Goal: Communication & Community: Answer question/provide support

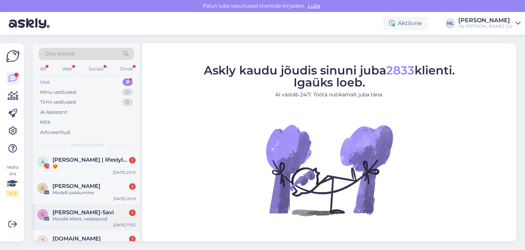
scroll to position [148, 0]
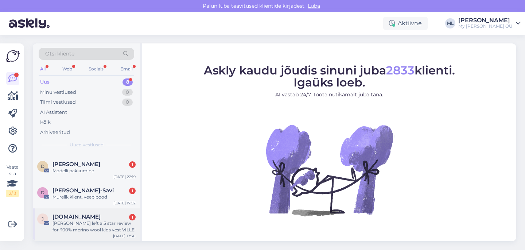
click at [113, 226] on div "[PERSON_NAME] left a 5 star review for '100% merino wool kids vest VILLE'" at bounding box center [93, 226] width 83 height 13
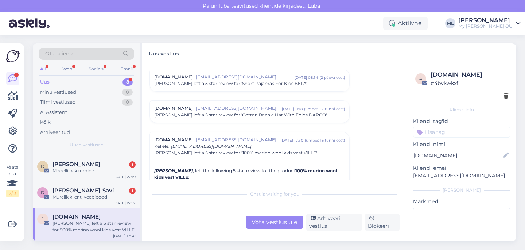
scroll to position [3061, 0]
click at [325, 222] on div "Arhiveeri vestlus" at bounding box center [334, 221] width 56 height 17
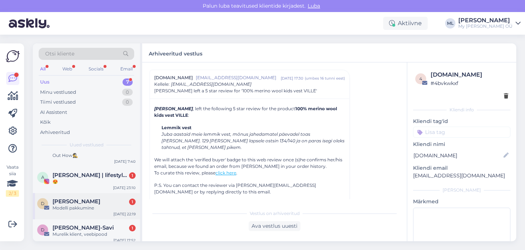
scroll to position [115, 0]
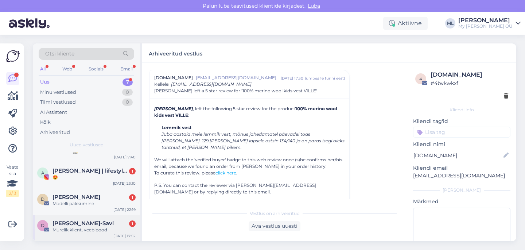
click at [69, 218] on div "D [PERSON_NAME]-Savi 1 Murelik klient, veebipood [DATE] 17:52" at bounding box center [86, 228] width 107 height 26
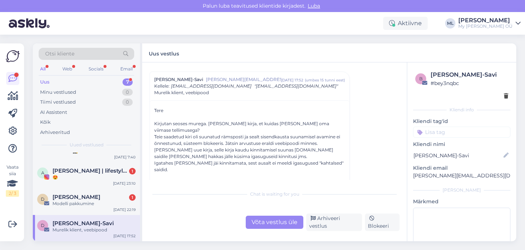
scroll to position [0, 0]
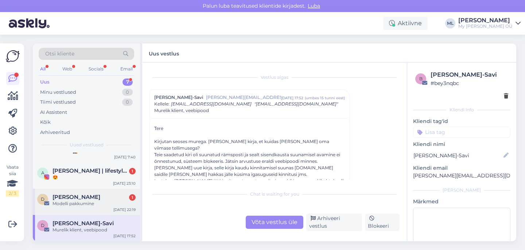
click at [59, 200] on div "Modelli pakkumine" at bounding box center [93, 203] width 83 height 7
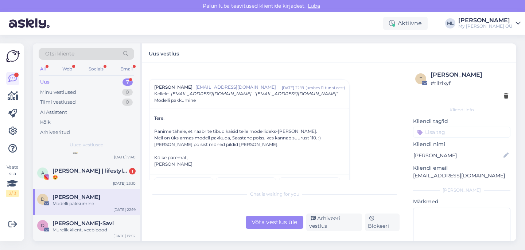
scroll to position [20, 0]
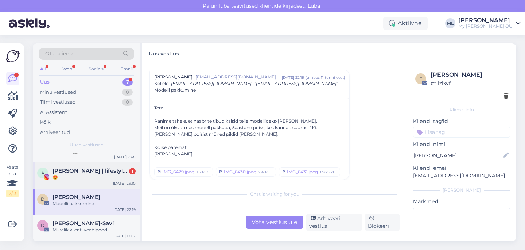
click at [78, 170] on span "[PERSON_NAME] | lifestyle & рекомендации | UGC creator" at bounding box center [90, 170] width 76 height 7
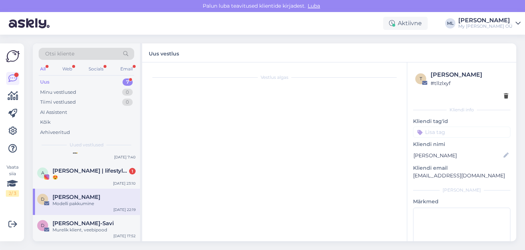
scroll to position [15, 0]
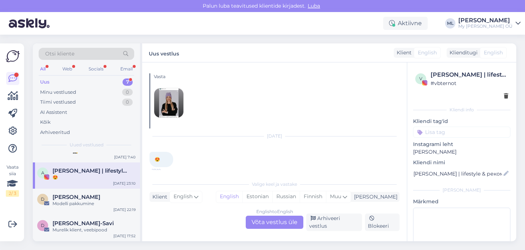
click at [267, 226] on div "English to English Võta vestlus üle" at bounding box center [275, 221] width 58 height 13
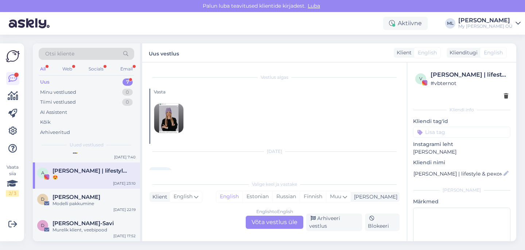
scroll to position [0, 0]
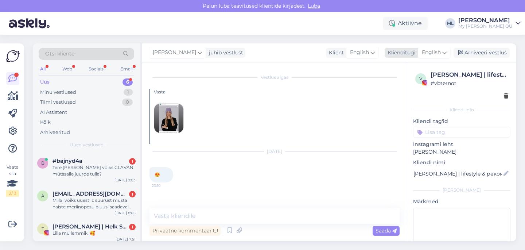
click at [440, 55] on span "English" at bounding box center [431, 52] width 19 height 8
type input "est"
click at [402, 87] on link "Estonian" at bounding box center [418, 85] width 80 height 12
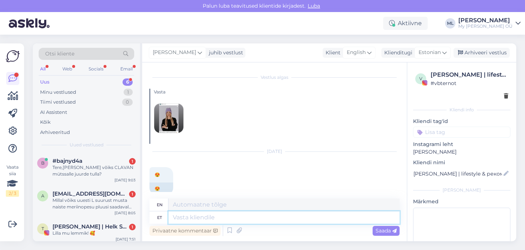
click at [208, 216] on textarea at bounding box center [283, 217] width 231 height 12
type textarea "🥰"
click at [385, 235] on div "Privaatne kommentaar Saada" at bounding box center [274, 230] width 250 height 14
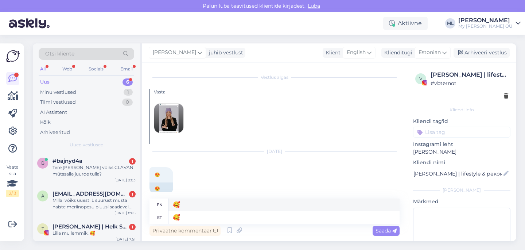
click at [386, 233] on div "Saada" at bounding box center [385, 231] width 27 height 10
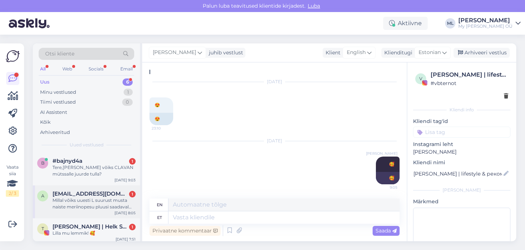
click at [92, 204] on div "Millal võiks uuesti L suurust musta naiste meriinopesu pluusi saadaval olla?" at bounding box center [93, 203] width 83 height 13
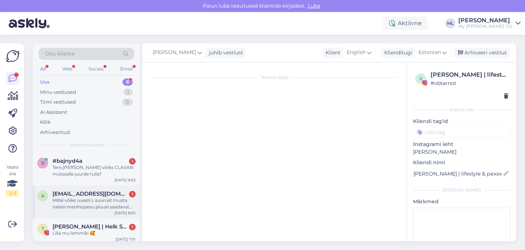
scroll to position [192, 0]
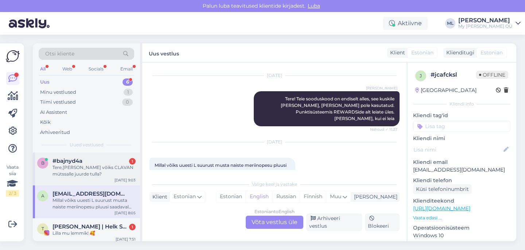
click at [95, 163] on div "#bajnyd4a 1" at bounding box center [93, 160] width 83 height 7
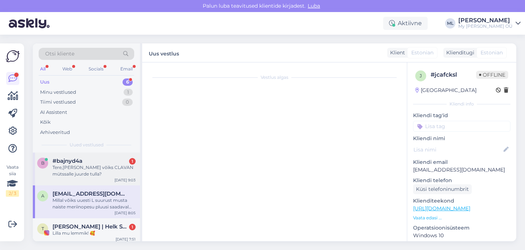
scroll to position [0, 0]
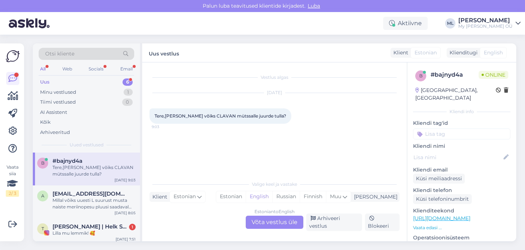
click at [265, 225] on div "Estonian to English Võta vestlus üle" at bounding box center [275, 221] width 58 height 13
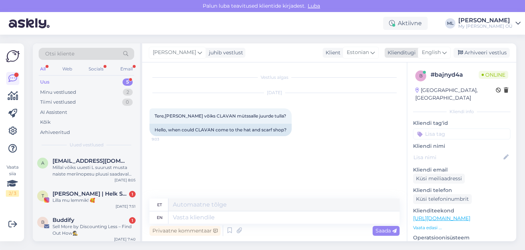
click at [436, 50] on span "English" at bounding box center [431, 52] width 19 height 8
drag, startPoint x: 393, startPoint y: 85, endPoint x: 338, endPoint y: 116, distance: 62.8
click at [393, 85] on link "Estonian" at bounding box center [418, 85] width 80 height 12
click at [237, 216] on textarea at bounding box center [274, 215] width 250 height 15
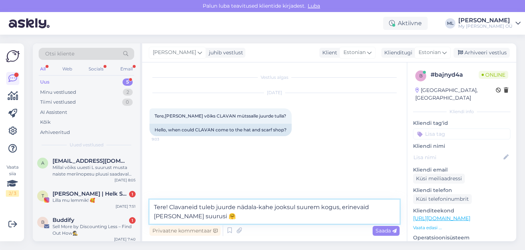
type textarea "Tere! Clavaneid tuleb juurde nädala-kahe jooksul suurem kogus, erinevaid [PERSO…"
click at [390, 235] on div "Privaatne kommentaar Saada" at bounding box center [274, 230] width 250 height 14
click at [390, 231] on span "Saada" at bounding box center [385, 230] width 21 height 7
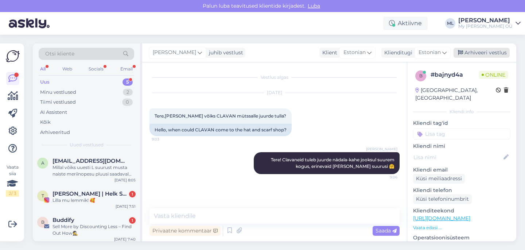
click at [483, 54] on div "Arhiveeri vestlus" at bounding box center [481, 53] width 56 height 10
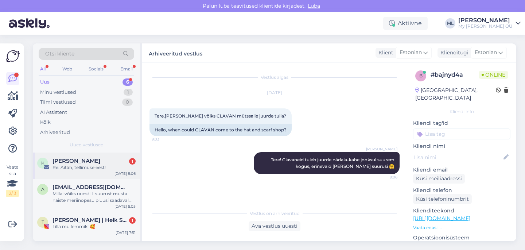
click at [70, 169] on div "Re: Aitäh, tellimuse eest!" at bounding box center [93, 167] width 83 height 7
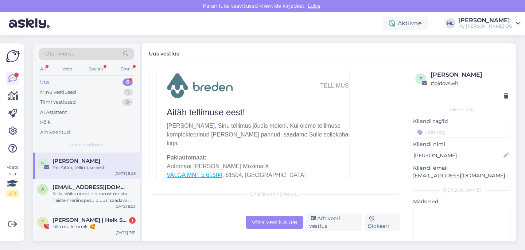
scroll to position [18, 0]
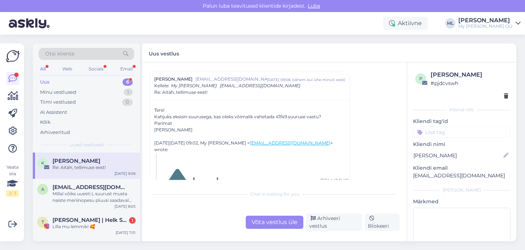
click at [423, 175] on p "[EMAIL_ADDRESS][DOMAIN_NAME]" at bounding box center [461, 176] width 97 height 8
copy div "[EMAIL_ADDRESS][DOMAIN_NAME] [PERSON_NAME]"
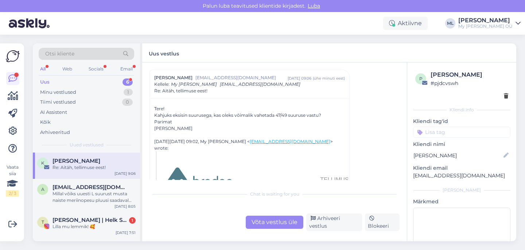
click at [270, 225] on div "Võta vestlus üle" at bounding box center [275, 221] width 58 height 13
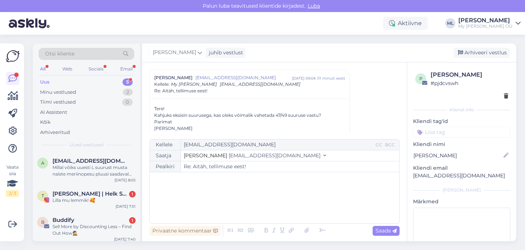
click at [251, 156] on span "[EMAIL_ADDRESS][DOMAIN_NAME]" at bounding box center [275, 155] width 92 height 7
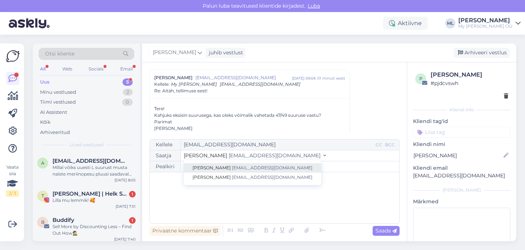
click at [242, 171] on link "Stella [EMAIL_ADDRESS][DOMAIN_NAME]" at bounding box center [252, 167] width 137 height 9
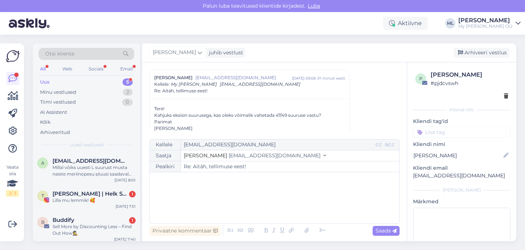
click at [250, 156] on span "[EMAIL_ADDRESS][DOMAIN_NAME]" at bounding box center [275, 155] width 92 height 7
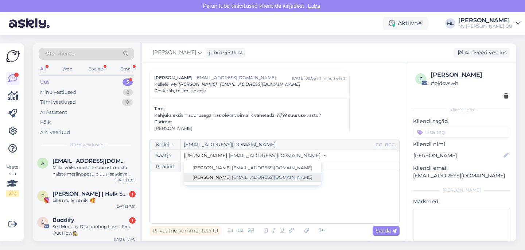
click at [248, 173] on link "[PERSON_NAME] [EMAIL_ADDRESS][DOMAIN_NAME]" at bounding box center [252, 176] width 137 height 9
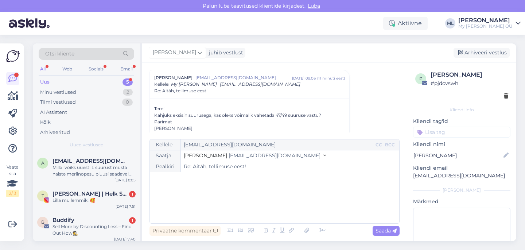
click at [247, 178] on p "﻿" at bounding box center [274, 180] width 242 height 8
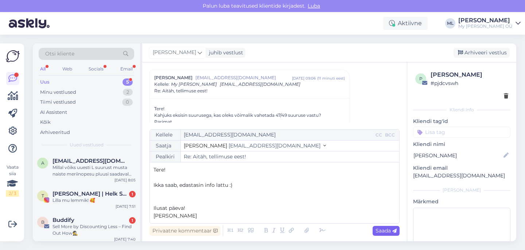
click at [385, 229] on span "Saada" at bounding box center [385, 230] width 21 height 7
type input "Re: Re: [PERSON_NAME], tellimuse eest!"
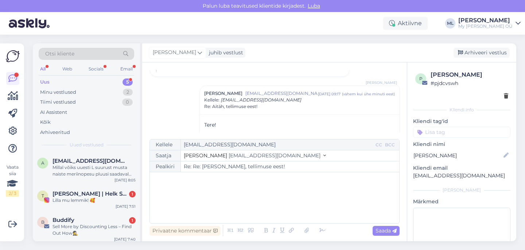
drag, startPoint x: 477, startPoint y: 51, endPoint x: 423, endPoint y: 63, distance: 56.0
click at [477, 51] on div "Arhiveeri vestlus" at bounding box center [481, 53] width 56 height 10
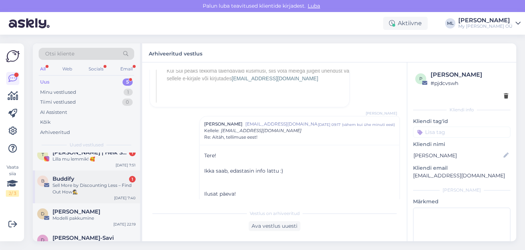
scroll to position [56, 0]
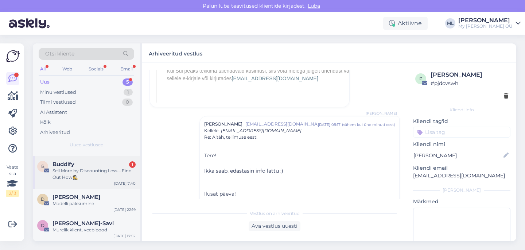
click at [75, 171] on div "Sell More by Discounting Less – Find Out How🕵️" at bounding box center [93, 173] width 83 height 13
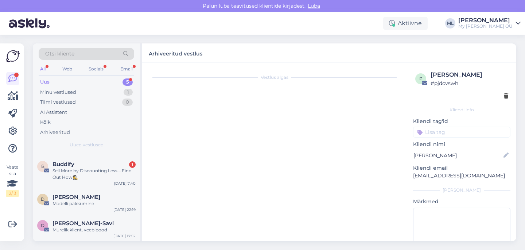
scroll to position [303, 0]
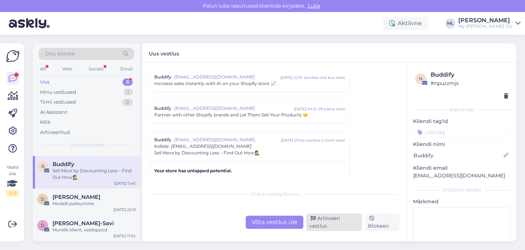
click at [355, 223] on div "Arhiveeri vestlus" at bounding box center [334, 221] width 56 height 17
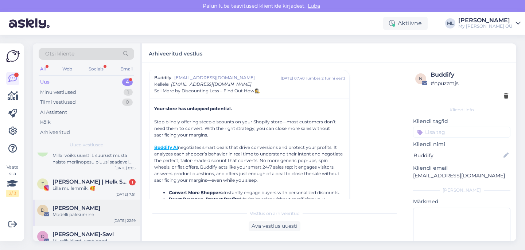
scroll to position [23, 0]
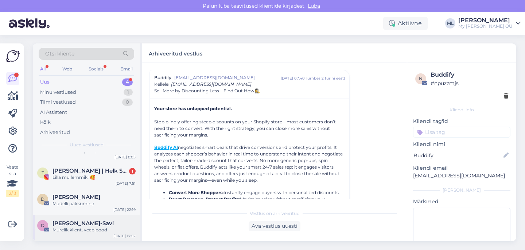
click at [81, 223] on span "[PERSON_NAME]-Savi" at bounding box center [82, 223] width 61 height 7
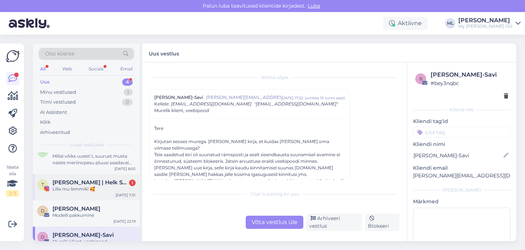
scroll to position [0, 0]
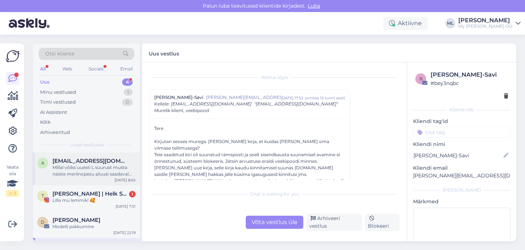
click at [79, 171] on div "Millal võiks uuesti L suurust musta naiste meriinopesu pluusi saadaval olla?" at bounding box center [93, 170] width 83 height 13
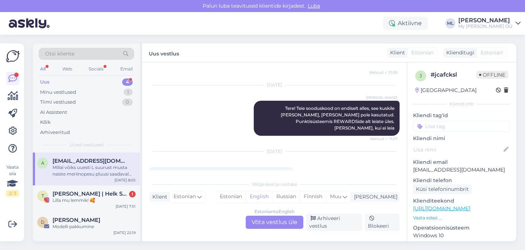
scroll to position [192, 0]
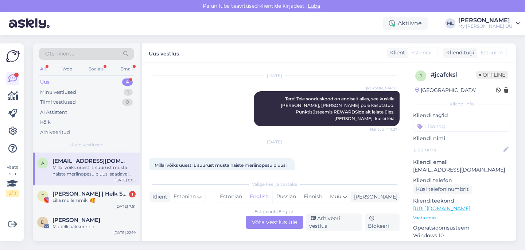
click at [278, 222] on div "Estonian to English Võta vestlus üle" at bounding box center [275, 221] width 58 height 13
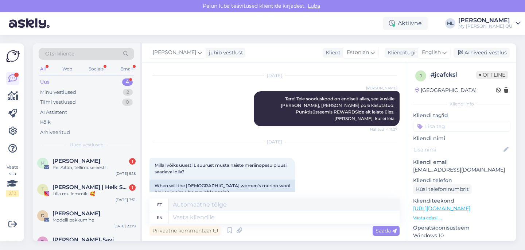
click at [438, 45] on div "[PERSON_NAME] juhib vestlust Klient [DEMOGRAPHIC_DATA] Klienditugi English Arhi…" at bounding box center [329, 52] width 374 height 19
click at [437, 49] on span "English" at bounding box center [431, 52] width 19 height 8
type input "est"
click at [409, 82] on link "Estonian" at bounding box center [418, 85] width 80 height 12
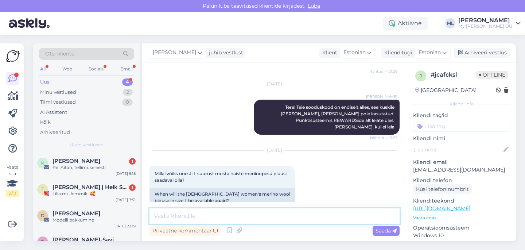
click at [249, 212] on textarea at bounding box center [274, 215] width 250 height 15
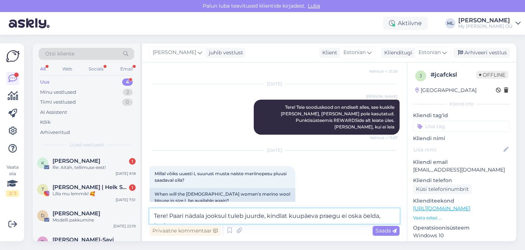
scroll to position [192, 0]
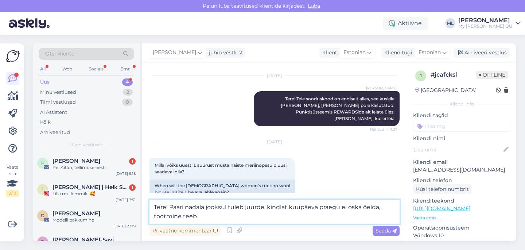
type textarea "Tere! Paari nädala jooksul tuleb juurde, kindlat kuupäeva praegu ei oska öelda,…"
click at [85, 168] on div "Re: Aitäh, tellimuse eest!" at bounding box center [93, 167] width 83 height 7
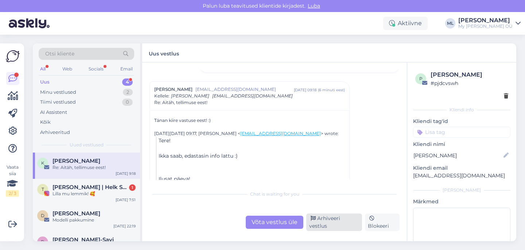
click at [344, 224] on div "Arhiveeri vestlus" at bounding box center [334, 221] width 56 height 17
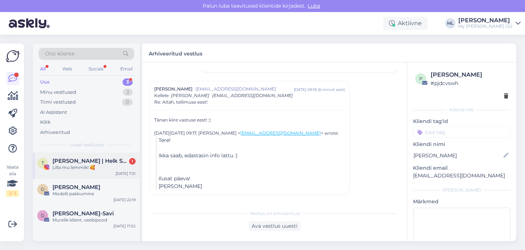
click at [73, 164] on div "Lilla mu lemmik! 🥰" at bounding box center [93, 167] width 83 height 7
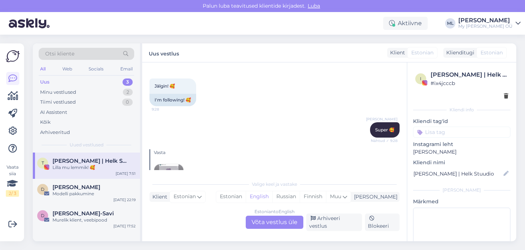
scroll to position [1528, 0]
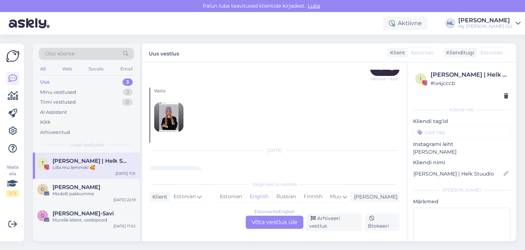
click at [278, 223] on div "Estonian to English Võta vestlus üle" at bounding box center [275, 221] width 58 height 13
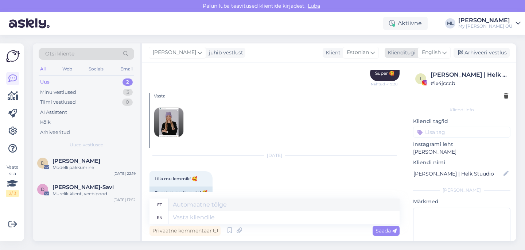
click at [436, 52] on span "English" at bounding box center [431, 52] width 19 height 8
type input "est"
click at [418, 79] on link "Estonian" at bounding box center [418, 85] width 80 height 12
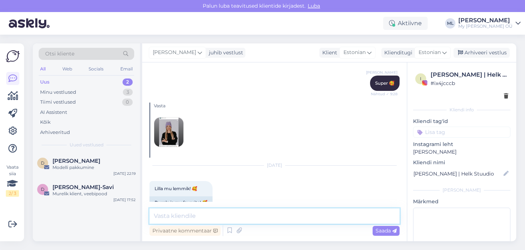
click at [231, 218] on textarea at bounding box center [274, 215] width 250 height 15
type textarea "T"
type textarea "On tõesti väga ilus 🥰"
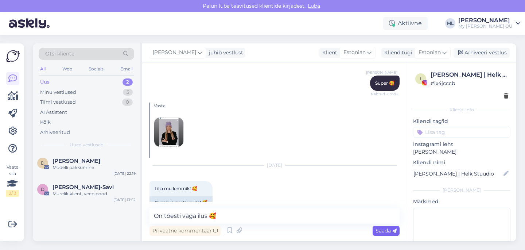
click at [386, 230] on span "Saada" at bounding box center [385, 230] width 21 height 7
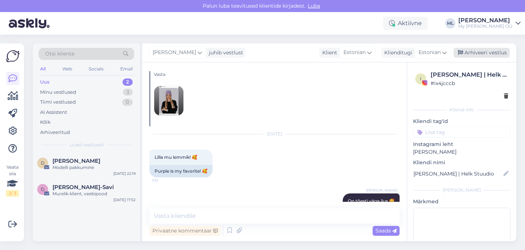
click at [468, 52] on div "Arhiveeri vestlus" at bounding box center [481, 53] width 56 height 10
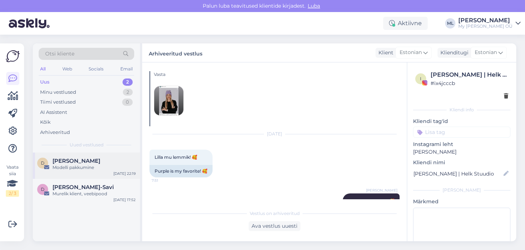
click at [106, 167] on div "Modelli pakkumine" at bounding box center [93, 167] width 83 height 7
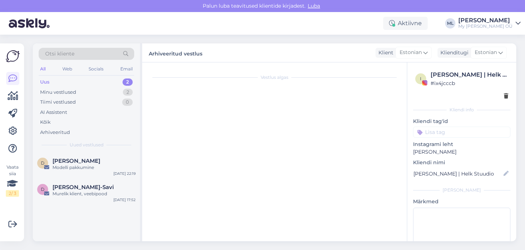
scroll to position [0, 0]
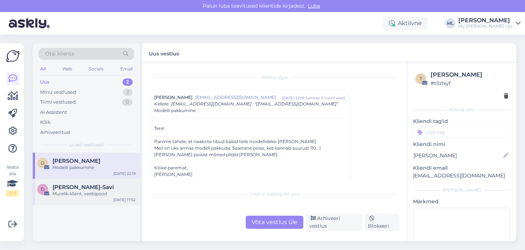
click at [97, 191] on div "Murelik klient, veebipood" at bounding box center [93, 193] width 83 height 7
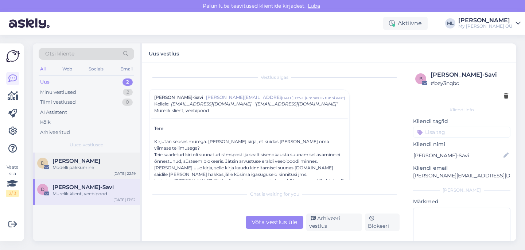
click at [95, 169] on div "Modelli pakkumine" at bounding box center [93, 167] width 83 height 7
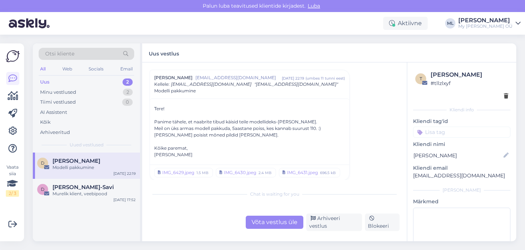
scroll to position [20, 0]
click at [195, 171] on link "IMG_6429.jpeg 1.5 MB" at bounding box center [183, 171] width 59 height 9
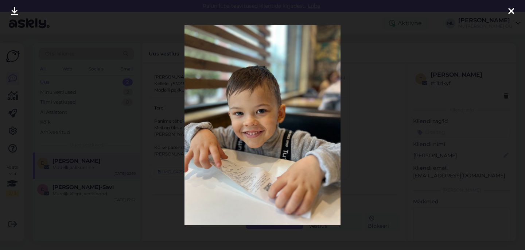
click at [509, 13] on icon at bounding box center [511, 11] width 6 height 9
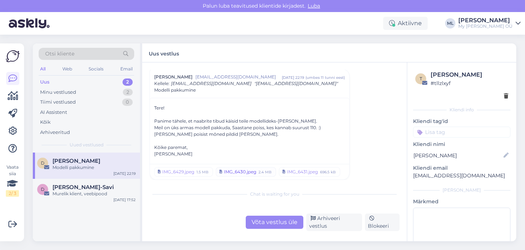
click at [242, 174] on div "IMG_6430.jpeg" at bounding box center [240, 171] width 32 height 7
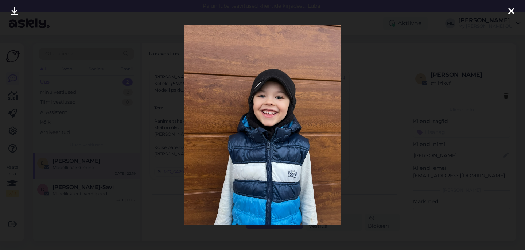
click at [512, 12] on icon at bounding box center [511, 11] width 6 height 9
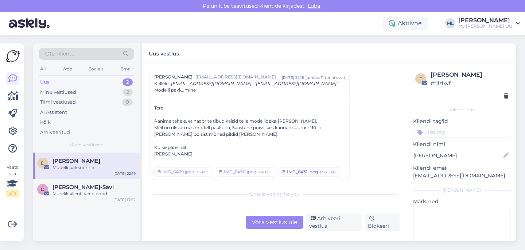
click at [309, 170] on div "IMG_6431.jpeg" at bounding box center [302, 171] width 31 height 7
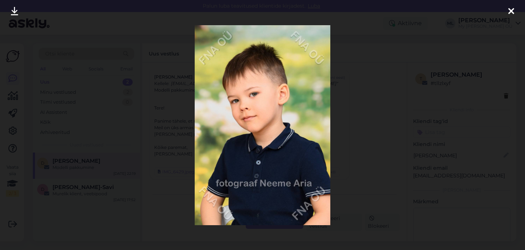
drag, startPoint x: 510, startPoint y: 10, endPoint x: 482, endPoint y: 13, distance: 28.7
click at [510, 10] on icon at bounding box center [511, 11] width 6 height 9
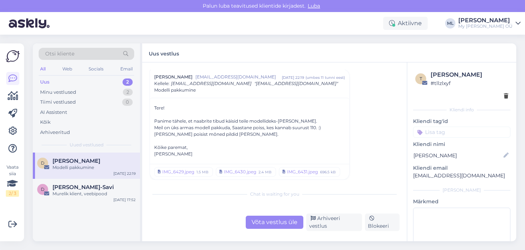
click at [69, 172] on div "d [PERSON_NAME] Modelli pakkumine [DATE] 22:19" at bounding box center [86, 165] width 107 height 26
click at [325, 226] on div "Arhiveeri vestlus" at bounding box center [334, 221] width 56 height 17
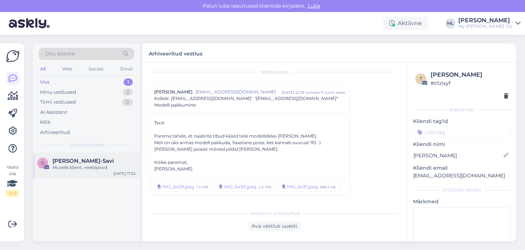
click at [65, 161] on span "[PERSON_NAME]-Savi" at bounding box center [82, 160] width 61 height 7
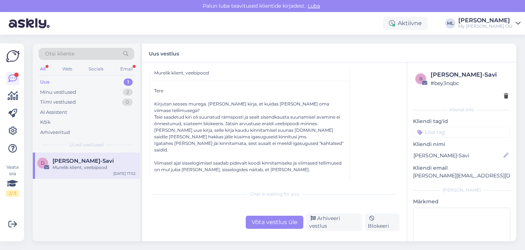
scroll to position [42, 0]
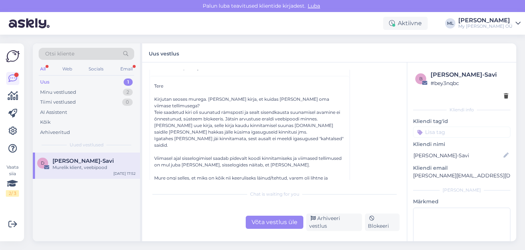
click at [79, 79] on div "Uus 1" at bounding box center [86, 82] width 95 height 10
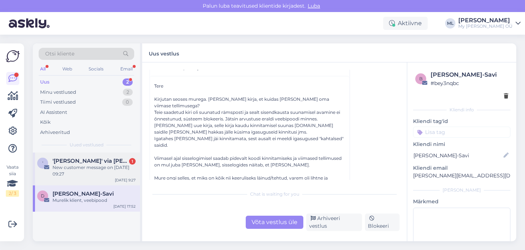
click at [76, 159] on span "'[PERSON_NAME]' via [PERSON_NAME] Bredenist" at bounding box center [90, 160] width 76 height 7
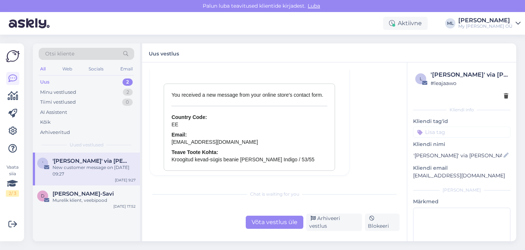
scroll to position [3206, 0]
click at [334, 223] on div "Arhiveeri vestlus" at bounding box center [334, 221] width 56 height 17
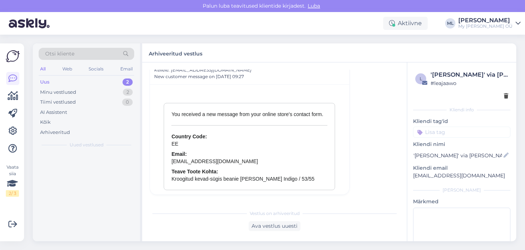
scroll to position [3170, 0]
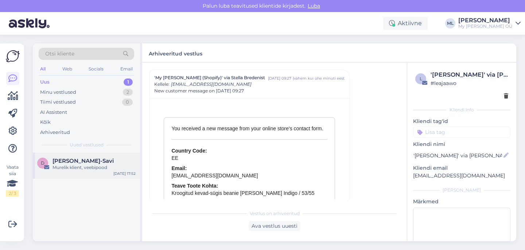
click at [89, 165] on div "Murelik klient, veebipood" at bounding box center [93, 167] width 83 height 7
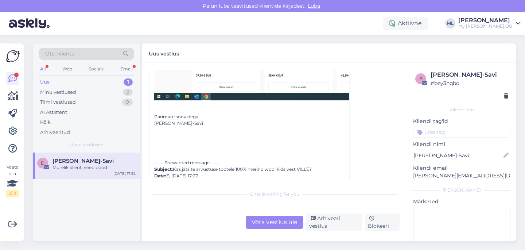
scroll to position [374, 0]
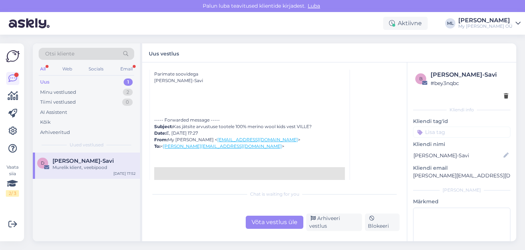
click at [82, 80] on div "Uus 1" at bounding box center [86, 82] width 95 height 10
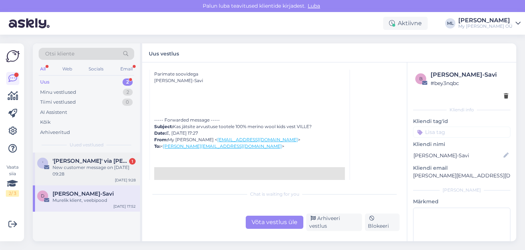
click at [75, 159] on span "'[PERSON_NAME]' via [PERSON_NAME] Bredenist" at bounding box center [90, 160] width 76 height 7
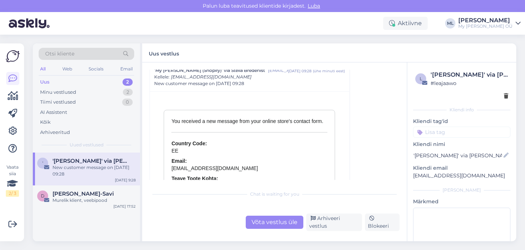
scroll to position [3206, 0]
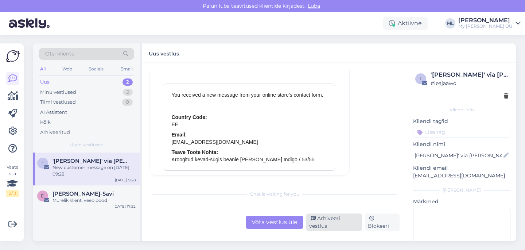
click at [335, 223] on div "Arhiveeri vestlus" at bounding box center [334, 221] width 56 height 17
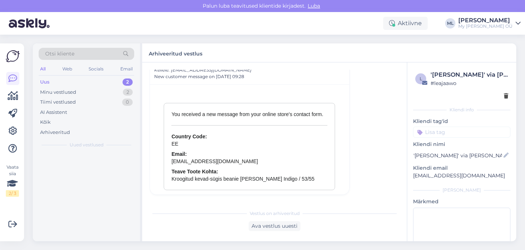
scroll to position [3170, 0]
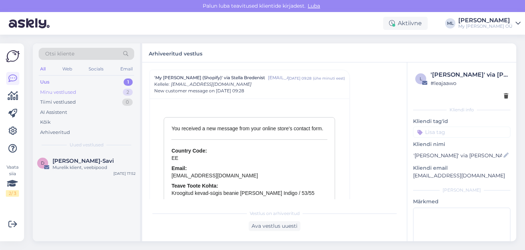
click at [74, 87] on div "Minu vestlused 2" at bounding box center [86, 92] width 95 height 10
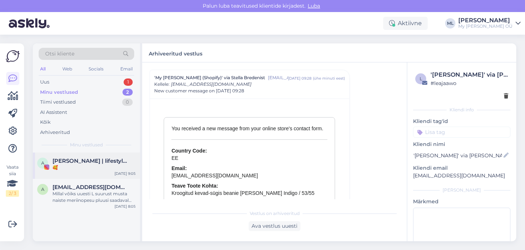
click at [67, 157] on span "[PERSON_NAME] | lifestyle & рекомендации | UGC creator" at bounding box center [90, 160] width 76 height 7
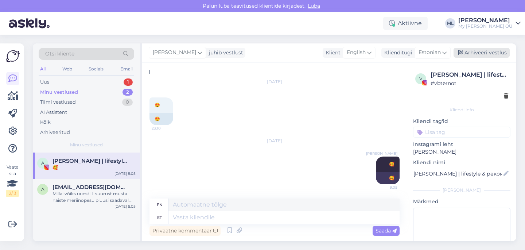
click at [469, 50] on div "Arhiveeri vestlus" at bounding box center [481, 53] width 56 height 10
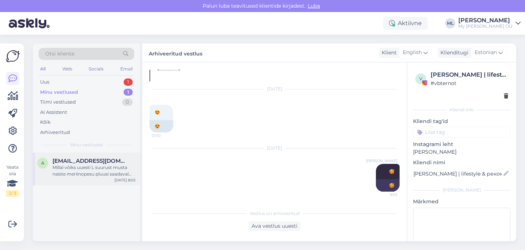
click at [86, 159] on span "[EMAIL_ADDRESS][DOMAIN_NAME]" at bounding box center [90, 160] width 76 height 7
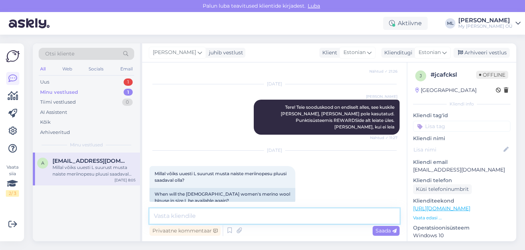
click at [233, 220] on textarea at bounding box center [274, 215] width 250 height 15
type textarea "Tere! Paari nädala jooksul pidi juurde tulema 🤗"
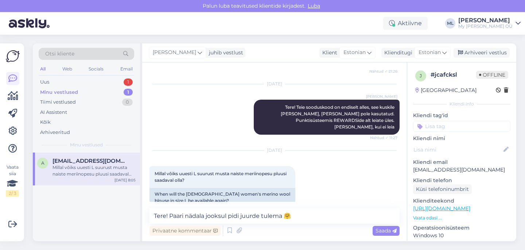
drag, startPoint x: 390, startPoint y: 229, endPoint x: 392, endPoint y: 238, distance: 8.5
click at [390, 229] on span "Saada" at bounding box center [385, 230] width 21 height 7
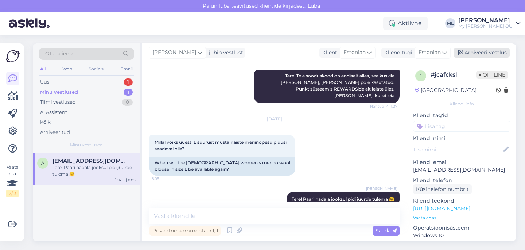
click at [475, 55] on div "Arhiveeri vestlus" at bounding box center [481, 53] width 56 height 10
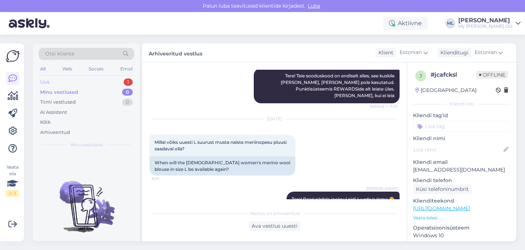
click at [91, 85] on div "Uus 1" at bounding box center [86, 82] width 95 height 10
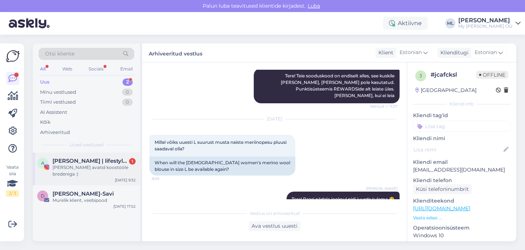
click at [100, 171] on div "[PERSON_NAME] avatid koostööle bredeniga :)" at bounding box center [93, 170] width 83 height 13
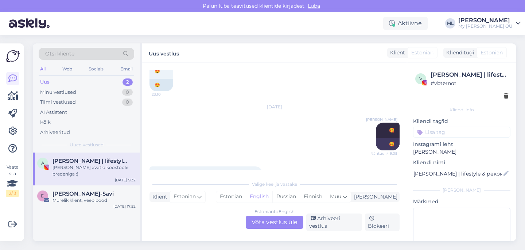
scroll to position [109, 0]
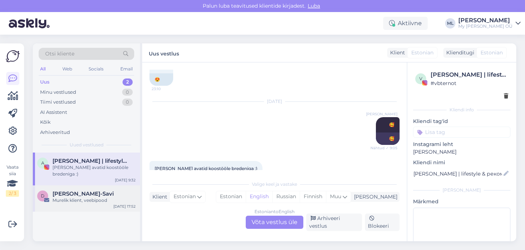
click at [70, 192] on span "[PERSON_NAME]-Savi" at bounding box center [82, 193] width 61 height 7
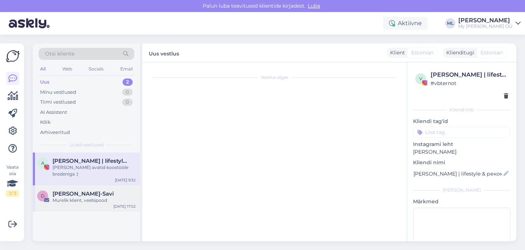
scroll to position [0, 0]
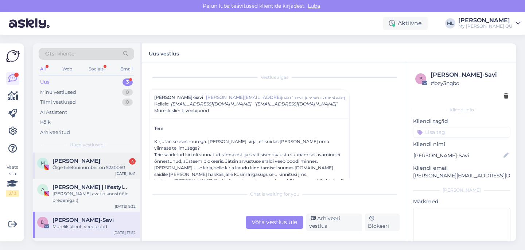
click at [96, 169] on div "Õige telefoninumber on 5230060" at bounding box center [93, 167] width 83 height 7
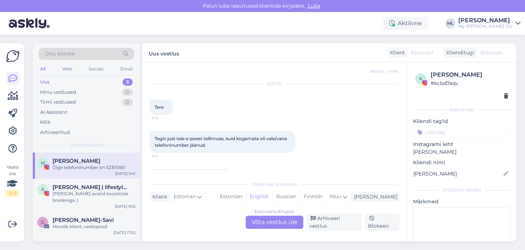
scroll to position [143, 0]
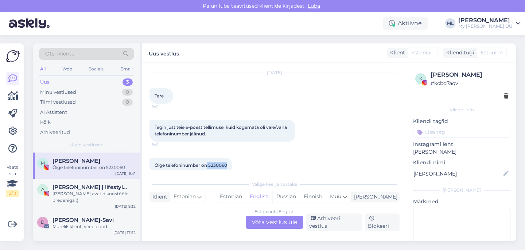
drag, startPoint x: 229, startPoint y: 159, endPoint x: 208, endPoint y: 157, distance: 20.5
click at [208, 157] on div "Õige telefoninumber on 5230060 9:43" at bounding box center [190, 164] width 83 height 15
click at [230, 169] on div "Õige telefoninumber on 5230060 9:43" at bounding box center [274, 164] width 250 height 31
drag, startPoint x: 227, startPoint y: 160, endPoint x: 211, endPoint y: 159, distance: 16.5
click at [210, 162] on span "Õige telefoninumber on 5230060" at bounding box center [191, 164] width 73 height 5
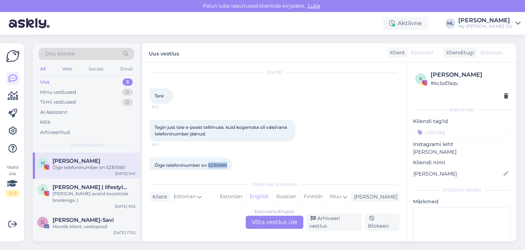
copy span "5230060"
click at [282, 172] on div "Õige telefoninumber on 5230060 9:43" at bounding box center [274, 164] width 250 height 31
click at [251, 164] on div "Õige telefoninumber on 5230060 9:43" at bounding box center [274, 164] width 250 height 31
drag, startPoint x: 229, startPoint y: 160, endPoint x: 238, endPoint y: 171, distance: 14.7
click at [209, 157] on div "Õige telefoninumber on 5230060 9:43" at bounding box center [190, 164] width 83 height 15
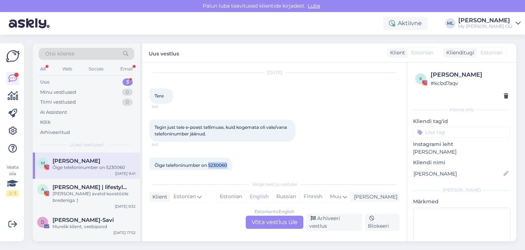
copy span "5230060"
click at [93, 167] on div "Õige telefoninumber on 5230060" at bounding box center [93, 167] width 83 height 7
click at [279, 228] on div "Estonian to English Võta vestlus üle" at bounding box center [275, 221] width 58 height 13
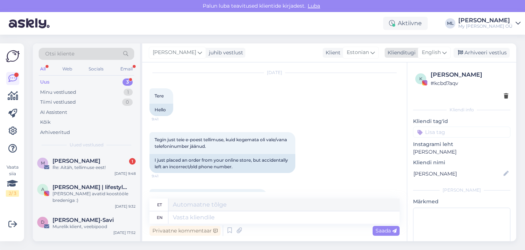
click at [432, 52] on span "English" at bounding box center [431, 52] width 19 height 8
type input "est"
click at [411, 83] on link "Estonian" at bounding box center [418, 85] width 80 height 12
click at [203, 215] on textarea at bounding box center [274, 215] width 250 height 15
click at [168, 217] on textarea at bounding box center [274, 215] width 250 height 15
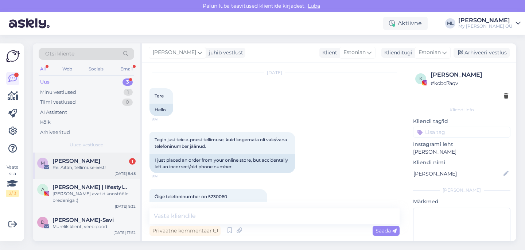
click at [77, 173] on div "M [PERSON_NAME] 1 Re: [PERSON_NAME], tellimuse eest! [DATE] 9:48" at bounding box center [86, 165] width 107 height 26
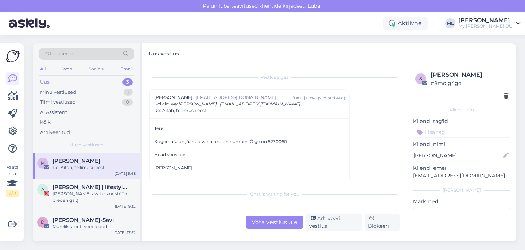
click at [270, 224] on div "Võta vestlus üle" at bounding box center [275, 221] width 58 height 13
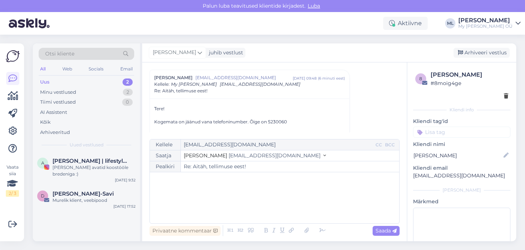
click at [250, 156] on span "[EMAIL_ADDRESS][DOMAIN_NAME]" at bounding box center [275, 155] width 92 height 7
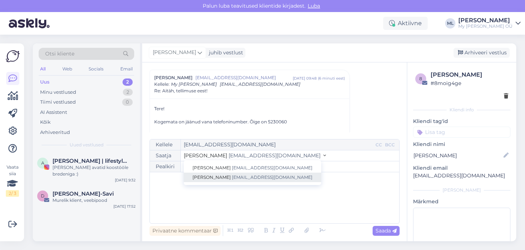
click at [241, 176] on span "[EMAIL_ADDRESS][DOMAIN_NAME]" at bounding box center [272, 176] width 81 height 5
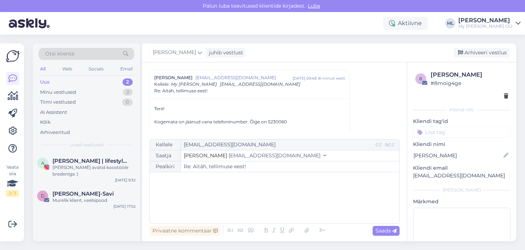
click at [212, 190] on div "﻿" at bounding box center [274, 198] width 242 height 44
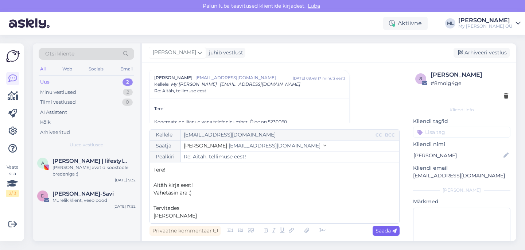
click at [387, 233] on div "Saada" at bounding box center [385, 231] width 27 height 10
type input "Re: Aitäh, tellimuse eest!"
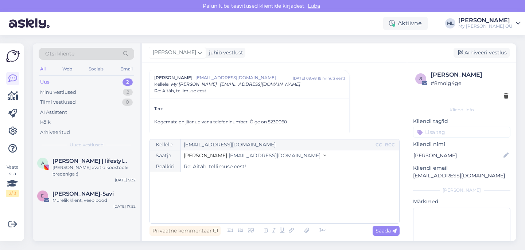
scroll to position [695, 0]
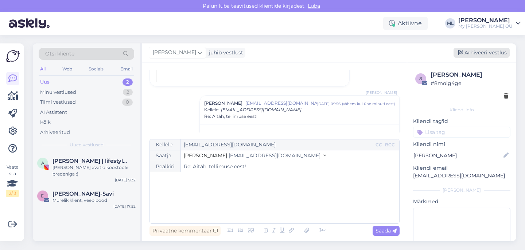
click at [479, 50] on div "Arhiveeri vestlus" at bounding box center [481, 53] width 56 height 10
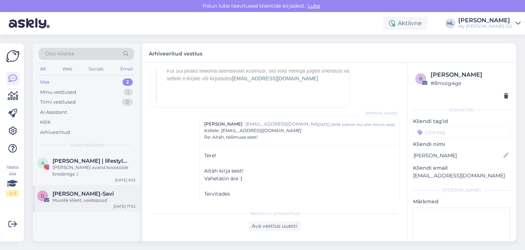
click at [65, 206] on div "D [PERSON_NAME]-[PERSON_NAME] klient, veebipood [DATE] 17:52" at bounding box center [86, 198] width 107 height 26
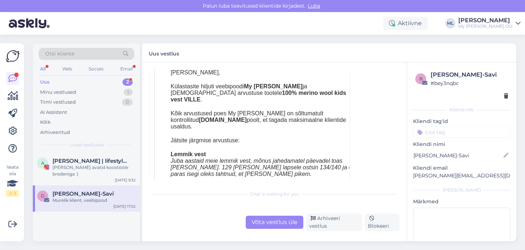
scroll to position [512, 0]
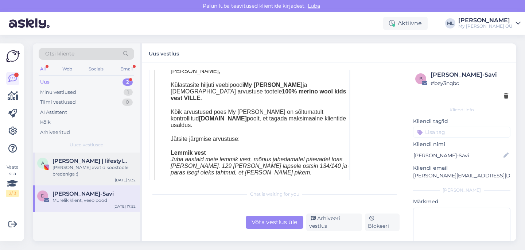
click at [83, 163] on span "[PERSON_NAME] | lifestyle & рекомендации | UGC creator" at bounding box center [90, 160] width 76 height 7
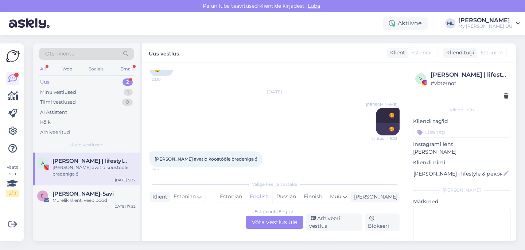
click at [47, 80] on div "Uus" at bounding box center [44, 81] width 9 height 7
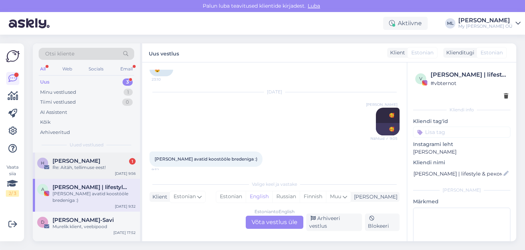
click at [59, 165] on div "Re: Aitäh, tellimuse eest!" at bounding box center [93, 167] width 83 height 7
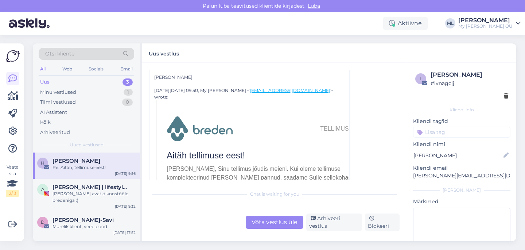
scroll to position [0, 0]
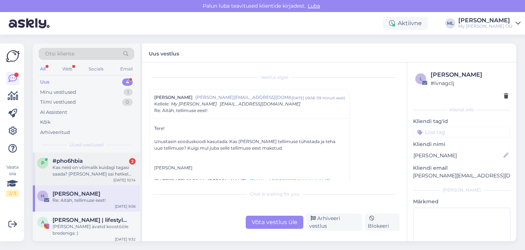
click at [74, 175] on div "Kas neid on võimalik kuidagi tagasi saada? [PERSON_NAME] sai hetkel tehtud ja h…" at bounding box center [93, 170] width 83 height 13
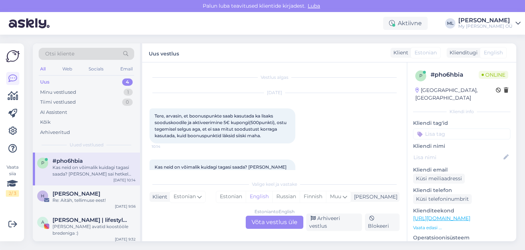
scroll to position [15, 0]
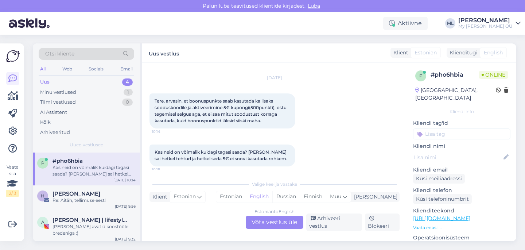
click at [262, 229] on div "Estonian to English Võta vestlus üle" at bounding box center [275, 221] width 58 height 13
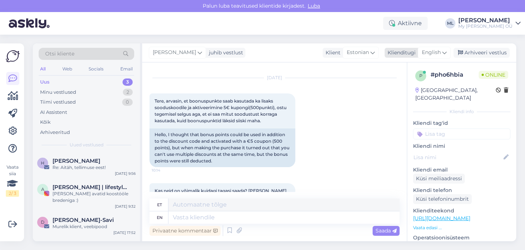
click at [440, 51] on span "English" at bounding box center [431, 52] width 19 height 8
type input "est"
click at [403, 89] on link "Estonian" at bounding box center [418, 85] width 80 height 12
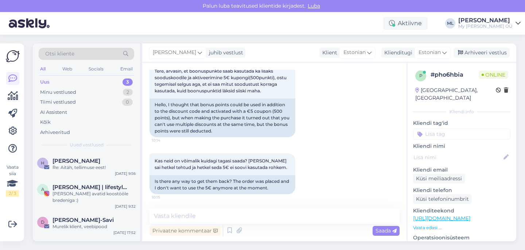
scroll to position [45, 0]
click at [183, 220] on textarea at bounding box center [274, 215] width 250 height 15
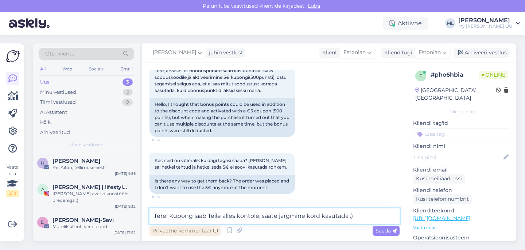
type textarea "Tere! Kupong jääb Teile alles kontole, saate järgmine kord kasutada :)"
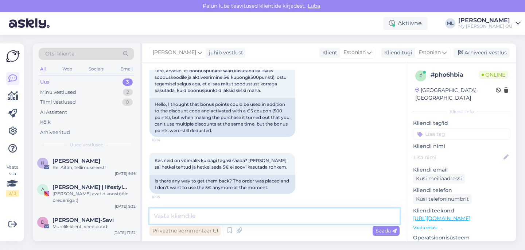
scroll to position [83, 0]
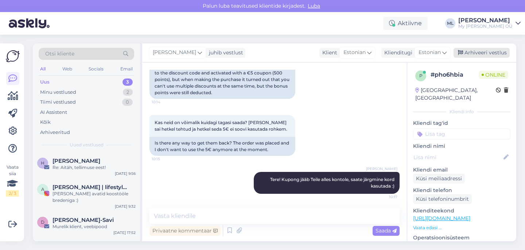
click at [487, 54] on div "Arhiveeri vestlus" at bounding box center [481, 53] width 56 height 10
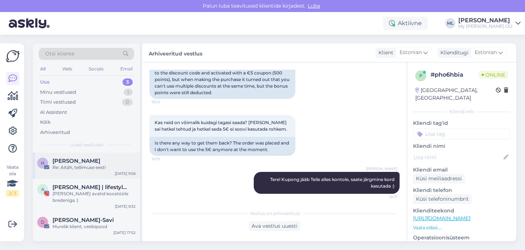
click at [58, 166] on div "Re: Aitäh, tellimuse eest!" at bounding box center [93, 167] width 83 height 7
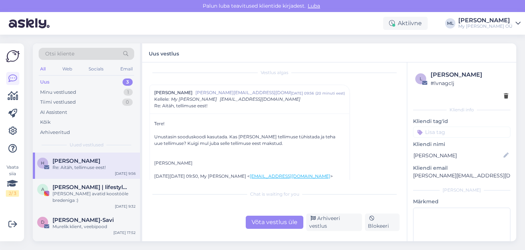
scroll to position [15, 0]
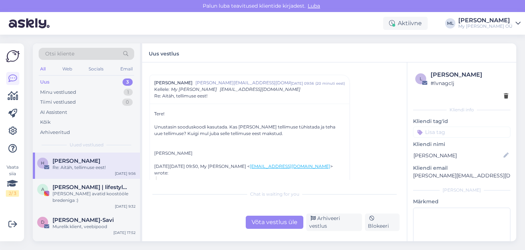
click at [276, 221] on div "Võta vestlus üle" at bounding box center [275, 221] width 58 height 13
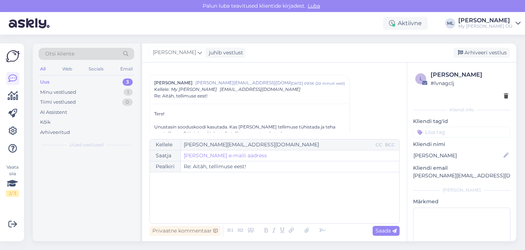
scroll to position [20, 0]
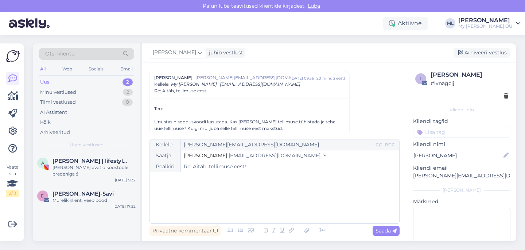
click at [229, 156] on span "[EMAIL_ADDRESS][DOMAIN_NAME]" at bounding box center [275, 155] width 92 height 7
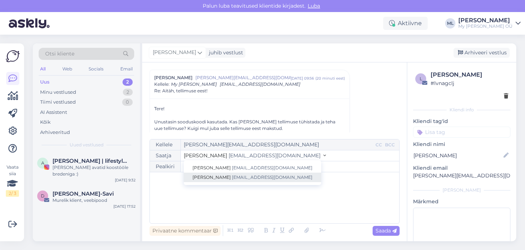
click at [232, 177] on span "[EMAIL_ADDRESS][DOMAIN_NAME]" at bounding box center [272, 176] width 81 height 5
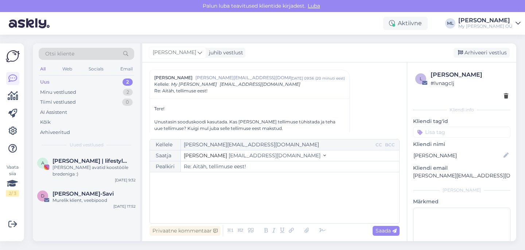
click at [198, 186] on div "﻿" at bounding box center [274, 198] width 242 height 44
click at [227, 202] on span "Tühistasime ära, loodame, et jõudis juba tagasi :)" at bounding box center [215, 202] width 124 height 7
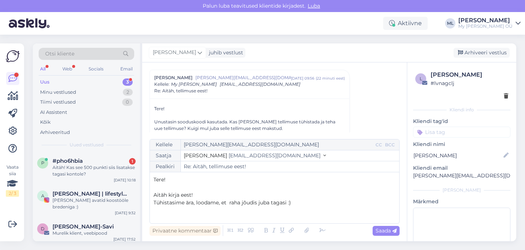
click at [306, 207] on div "Tere! ﻿ Aitäh kirja eest! Tühistasime ära, loodame, et raha jõudis juba tagasi …" at bounding box center [274, 198] width 242 height 44
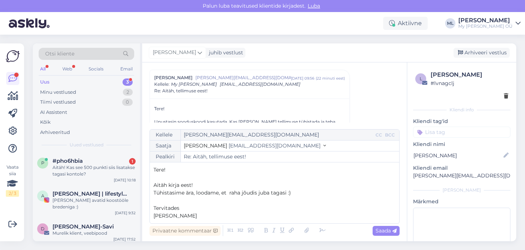
click at [190, 210] on p "Tervitades" at bounding box center [274, 208] width 242 height 8
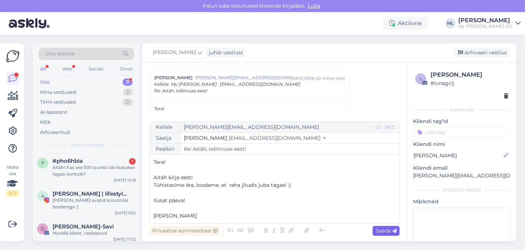
click at [375, 232] on span "Saada" at bounding box center [385, 230] width 21 height 7
type input "Re: Re: [PERSON_NAME], tellimuse eest!"
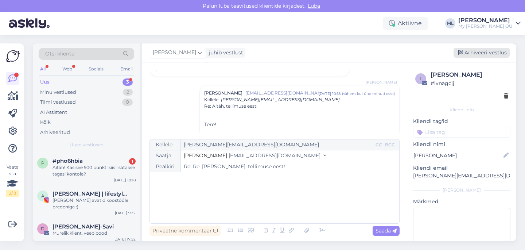
click at [473, 54] on div "Arhiveeri vestlus" at bounding box center [481, 53] width 56 height 10
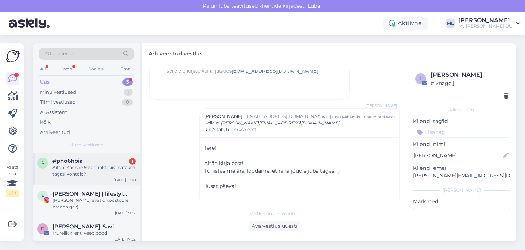
click at [84, 176] on div "Aitäh! Kas see 500 punkti siis lisatakse tagasi kontole?" at bounding box center [93, 170] width 83 height 13
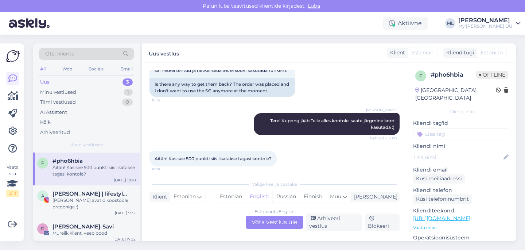
click at [268, 223] on div "Estonian to English Võta vestlus üle" at bounding box center [275, 221] width 58 height 13
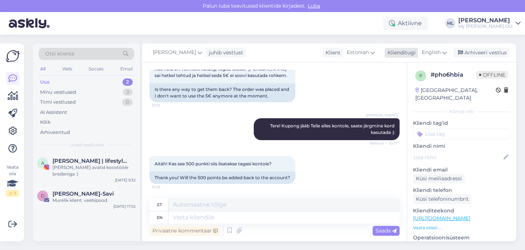
click at [437, 50] on span "English" at bounding box center [431, 52] width 19 height 8
type input "est"
click at [405, 85] on link "Estonian" at bounding box center [418, 85] width 80 height 12
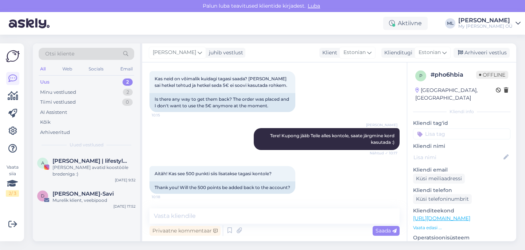
scroll to position [133, 0]
click at [230, 210] on textarea at bounding box center [274, 215] width 250 height 15
click at [68, 200] on div "Murelik klient, veebipood" at bounding box center [93, 200] width 83 height 7
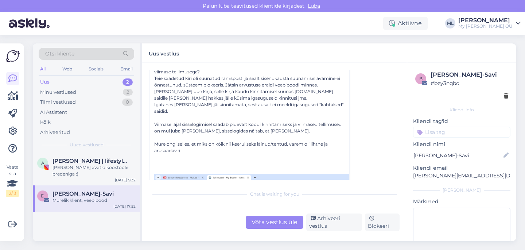
scroll to position [77, 0]
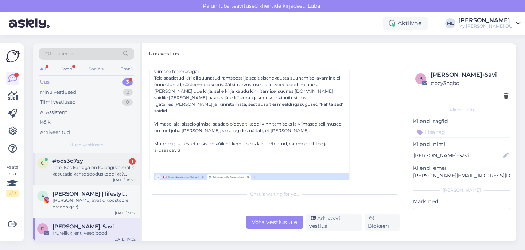
click at [80, 164] on div "Tere! Kas korraga on kuidagi võimalik kasutada kahte sooduskoodi ka? (Sügise om…" at bounding box center [93, 170] width 83 height 13
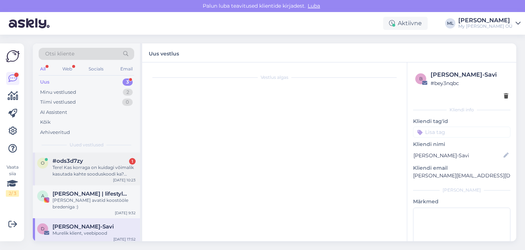
scroll to position [0, 0]
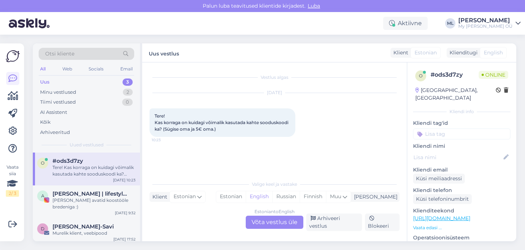
click at [276, 215] on div "Estonian to English" at bounding box center [274, 211] width 40 height 7
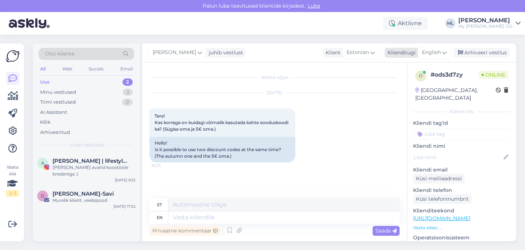
click at [434, 49] on span "English" at bounding box center [431, 52] width 19 height 8
type input "est"
click at [403, 83] on link "Estonian" at bounding box center [418, 85] width 80 height 12
click at [215, 217] on textarea at bounding box center [274, 215] width 250 height 15
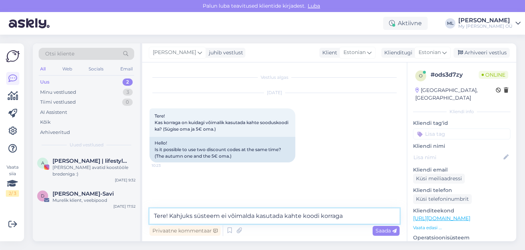
click at [356, 216] on textarea "Tere! Kahjuks süsteem ei võimalda kasutada kahte koodi korraga" at bounding box center [274, 215] width 250 height 15
type textarea "Tere! Kahjuks süsteem ei võimalda kasutada kahte koodi korraga 😏"
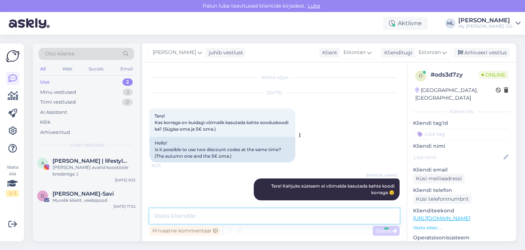
scroll to position [7, 0]
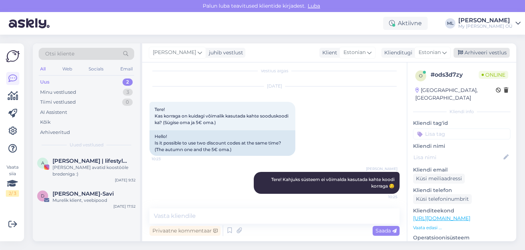
click at [481, 53] on div "Arhiveeri vestlus" at bounding box center [481, 53] width 56 height 10
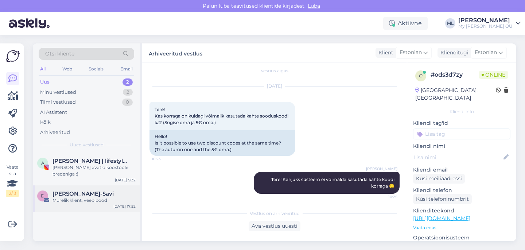
click at [77, 197] on div "Murelik klient, veebipood" at bounding box center [93, 200] width 83 height 7
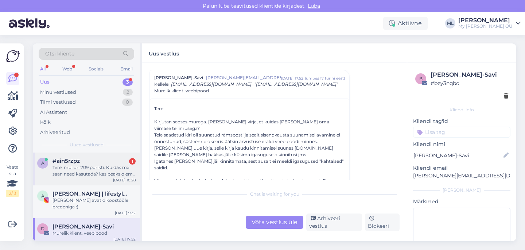
click at [91, 165] on div "Tere, mul on 709 punkti. Kuidas ma saan need kasutada? kas peaks olema vähemalt…" at bounding box center [93, 170] width 83 height 13
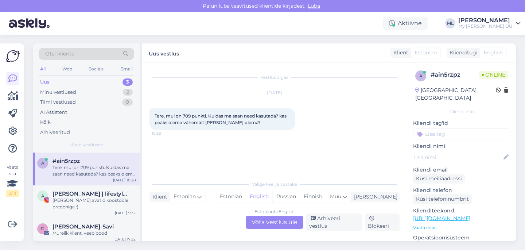
click at [270, 223] on div "Estonian to English Võta vestlus üle" at bounding box center [275, 221] width 58 height 13
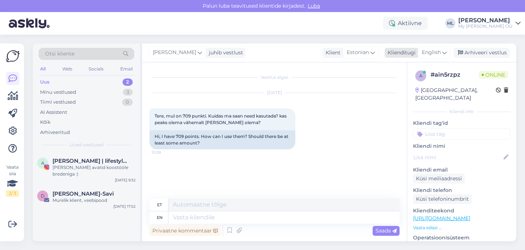
click at [434, 54] on span "English" at bounding box center [431, 52] width 19 height 8
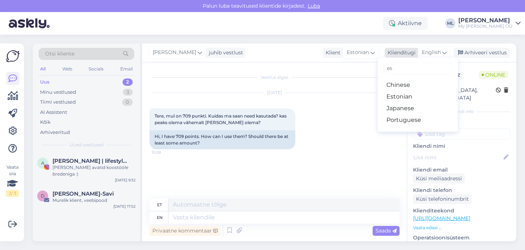
type input "est"
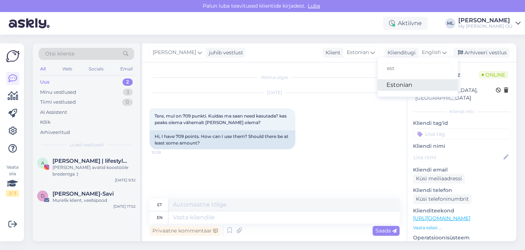
click at [401, 85] on link "Estonian" at bounding box center [418, 85] width 80 height 12
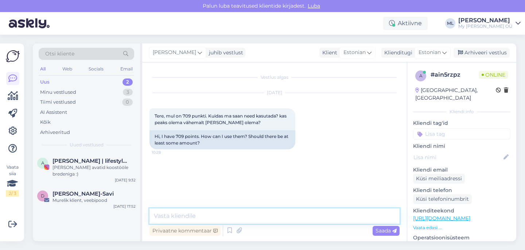
click at [208, 210] on textarea at bounding box center [274, 215] width 250 height 15
paste textarea "[URL][DOMAIN_NAME]"
type textarea "Tere! [URL][DOMAIN_NAME]"
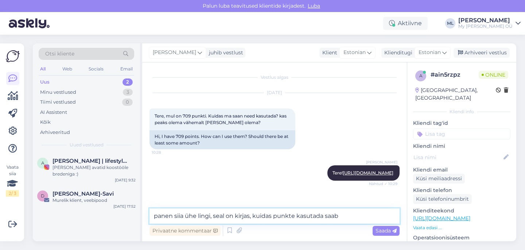
click at [356, 218] on textarea "panen siia ühe lingi, seal on kirjas, kuidas punkte kasutada saab" at bounding box center [274, 215] width 250 height 15
type textarea "panen siia ühe lingi, seal on kirjas, kuidas punkte kasutada saab 🤗"
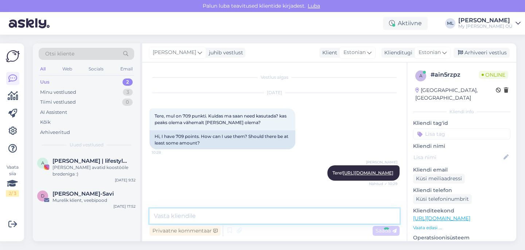
scroll to position [25, 0]
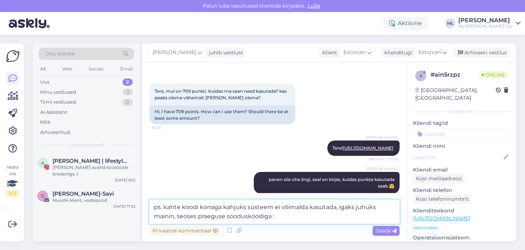
type textarea "ps. kahte koodi korraga kahjuks süsteem ei võimalda kasutada, igaks juhuks main…"
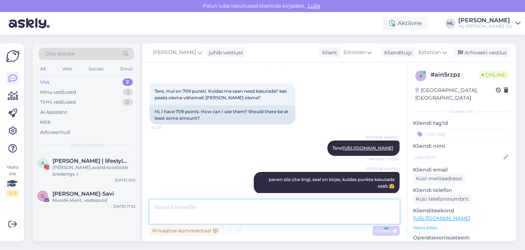
scroll to position [69, 0]
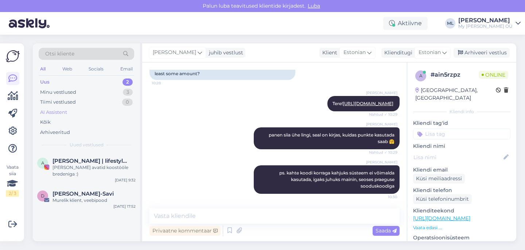
click at [57, 112] on div "AI Assistent" at bounding box center [53, 112] width 27 height 7
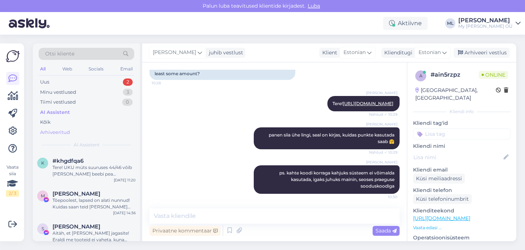
click at [55, 130] on div "Arhiveeritud" at bounding box center [55, 132] width 30 height 7
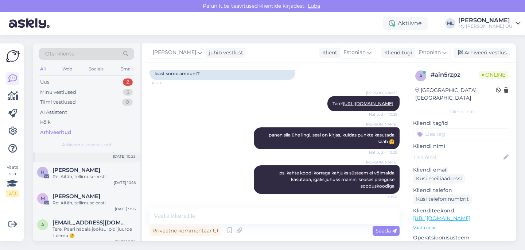
scroll to position [23, 0]
click at [81, 198] on span "[PERSON_NAME]" at bounding box center [76, 196] width 48 height 7
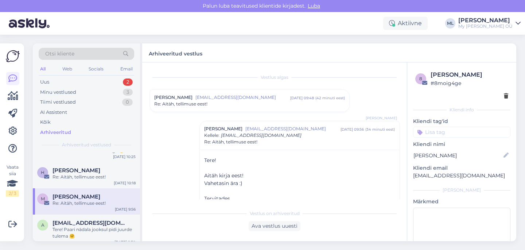
click at [227, 110] on div "[PERSON_NAME] [PERSON_NAME][EMAIL_ADDRESS][DOMAIN_NAME] [DATE] 09:48 ( 42 minut…" at bounding box center [249, 101] width 199 height 22
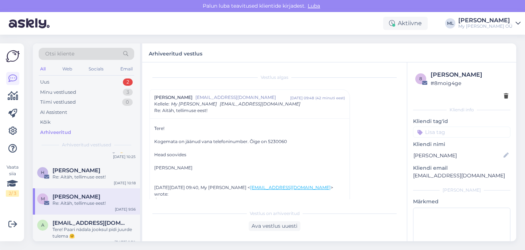
click at [276, 140] on div "Kogemata on jäänud vana telefoninumber. Õige on 5230060" at bounding box center [249, 141] width 191 height 7
copy div "5230060"
click at [97, 79] on div "Uus 2" at bounding box center [86, 82] width 95 height 10
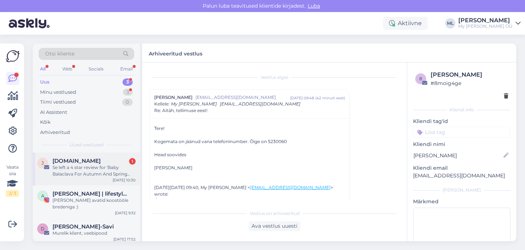
click at [87, 167] on div "Se left a 4 star review for 'Baby Balaclava For Autumn And Spring TAISON'" at bounding box center [93, 170] width 83 height 13
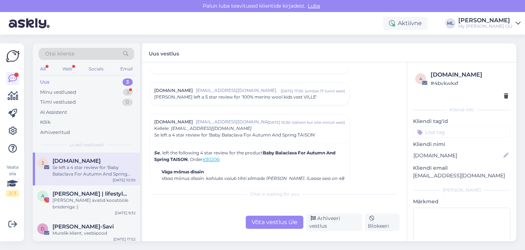
scroll to position [3119, 0]
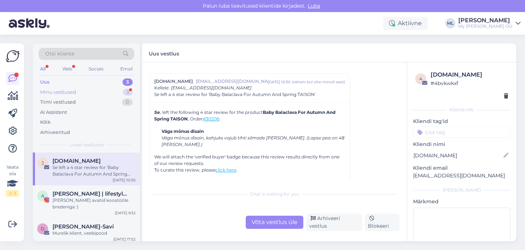
click at [83, 93] on div "Minu vestlused 3" at bounding box center [86, 92] width 95 height 10
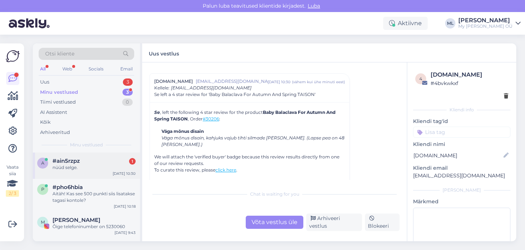
click at [73, 163] on span "#ain5rzpz" at bounding box center [65, 160] width 27 height 7
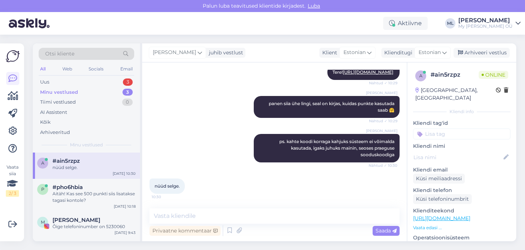
scroll to position [101, 0]
click at [336, 216] on textarea at bounding box center [274, 215] width 250 height 15
click at [314, 217] on textarea "super" at bounding box center [274, 215] width 250 height 15
type textarea "super 🥰"
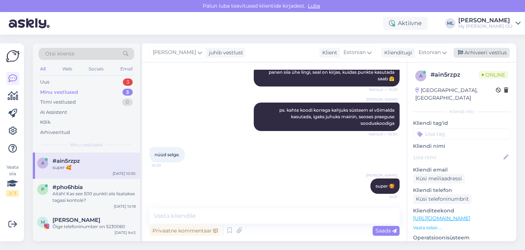
click at [473, 56] on div "Arhiveeri vestlus" at bounding box center [481, 53] width 56 height 10
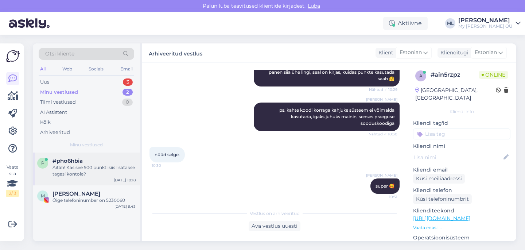
click at [71, 171] on div "Aitäh! Kas see 500 punkti siis lisatakse tagasi kontole?" at bounding box center [93, 170] width 83 height 13
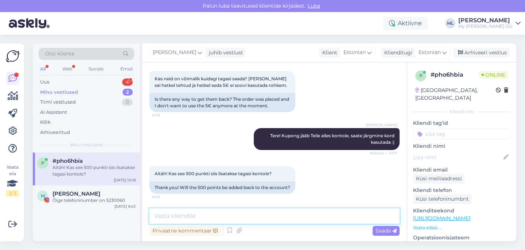
click at [227, 217] on textarea at bounding box center [274, 215] width 250 height 15
type textarea "K"
type textarea "5"
type textarea "%"
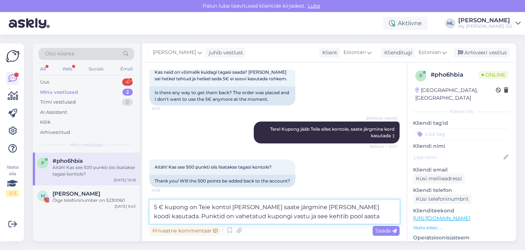
type textarea "5 € kupong on Teie kontol [PERSON_NAME] saate järgmine [PERSON_NAME] koodi kasu…"
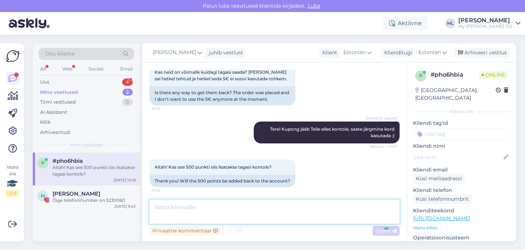
scroll to position [178, 0]
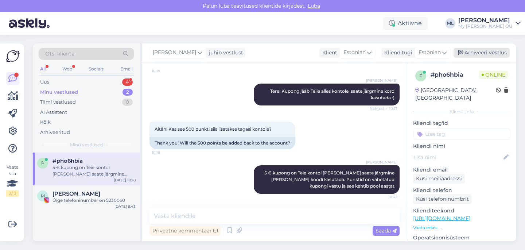
click at [493, 52] on div "Arhiveeri vestlus" at bounding box center [481, 53] width 56 height 10
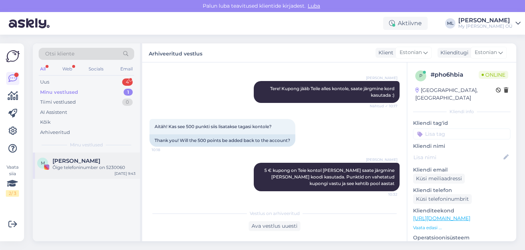
click at [69, 167] on div "Õige telefoninumber on 5230060" at bounding box center [93, 167] width 83 height 7
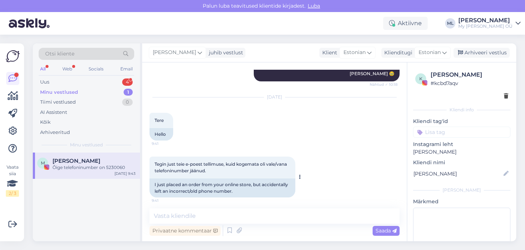
scroll to position [101, 0]
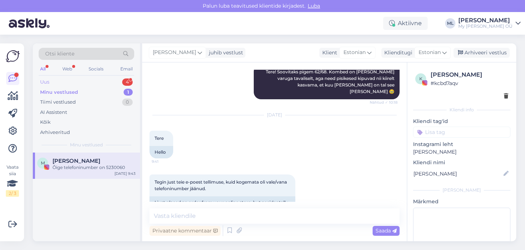
click at [53, 84] on div "Uus 4" at bounding box center [86, 82] width 95 height 10
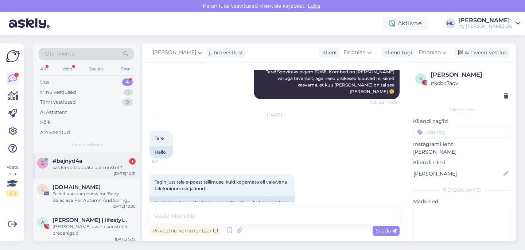
click at [73, 169] on div "kas ka võib oodata uut mustrit?" at bounding box center [93, 167] width 83 height 7
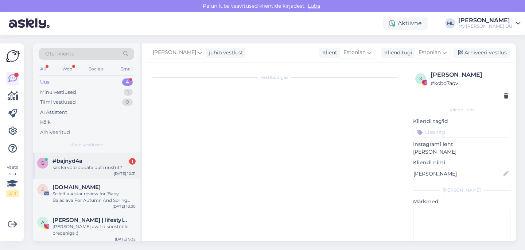
scroll to position [39, 0]
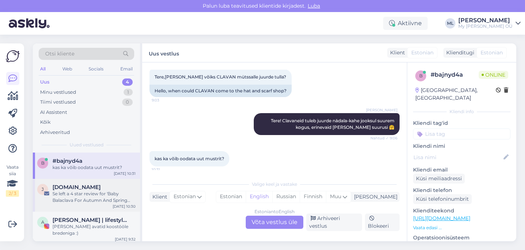
click at [94, 198] on div "Se left a 4 star review for 'Baby Balaclava For Autumn And Spring TAISON'" at bounding box center [93, 196] width 83 height 13
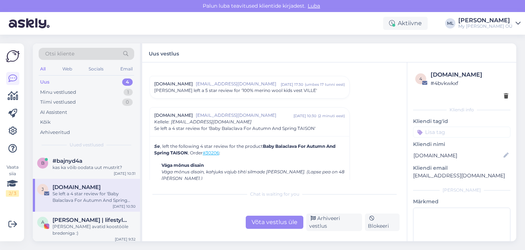
scroll to position [3094, 0]
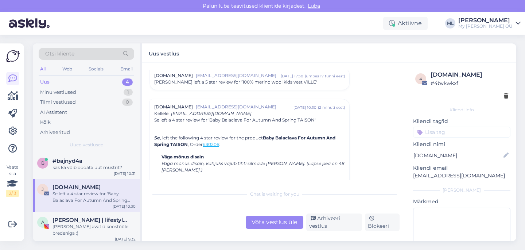
click at [217, 145] on link "#30206" at bounding box center [211, 143] width 16 height 5
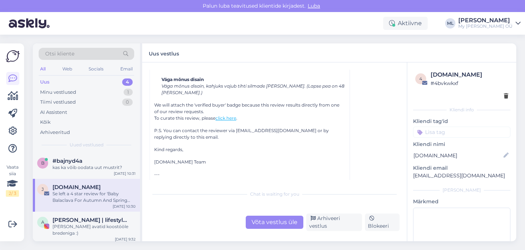
scroll to position [3198, 0]
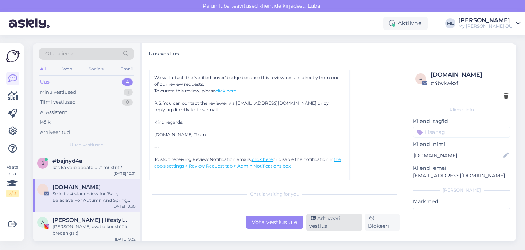
click at [330, 223] on div "Arhiveeri vestlus" at bounding box center [334, 221] width 56 height 17
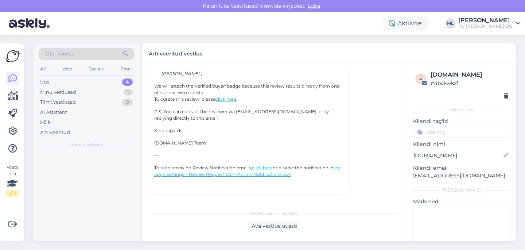
scroll to position [3123, 0]
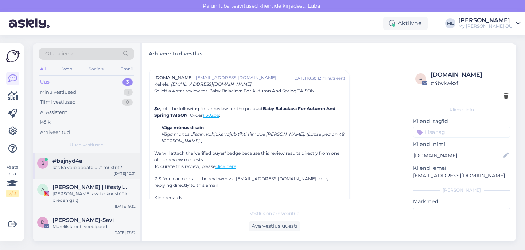
click at [74, 169] on div "kas ka võib oodata uut mustrit?" at bounding box center [93, 167] width 83 height 7
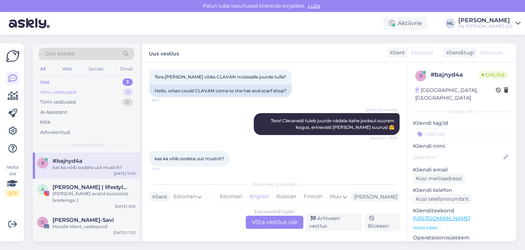
click at [98, 93] on div "Minu vestlused 1" at bounding box center [86, 92] width 95 height 10
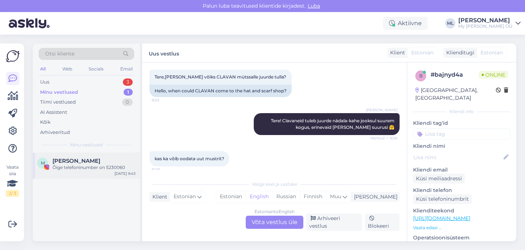
click at [85, 163] on span "[PERSON_NAME]" at bounding box center [76, 160] width 48 height 7
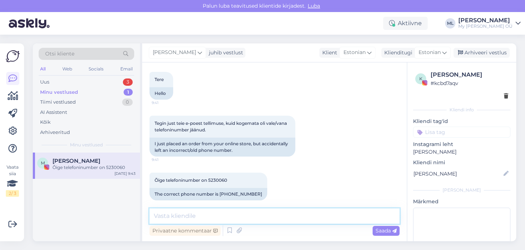
click at [205, 215] on textarea at bounding box center [274, 215] width 250 height 15
click at [238, 215] on textarea "Tere! Vahetasime ära" at bounding box center [274, 215] width 250 height 15
click at [165, 215] on textarea "Tere! Vahetasime ära" at bounding box center [274, 215] width 250 height 15
click at [218, 216] on textarea "Hei! Vahetasime ära" at bounding box center [274, 215] width 250 height 15
type textarea "Hei! Vahetasime ära 🤗"
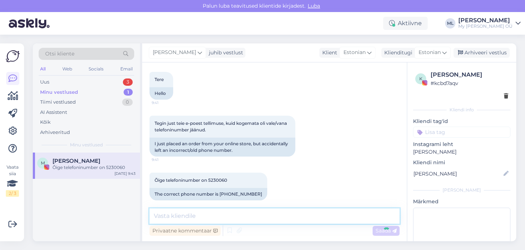
scroll to position [191, 0]
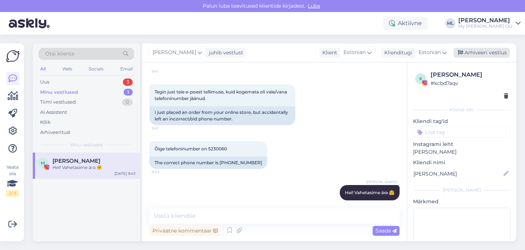
click at [480, 53] on div "Arhiveeri vestlus" at bounding box center [481, 53] width 56 height 10
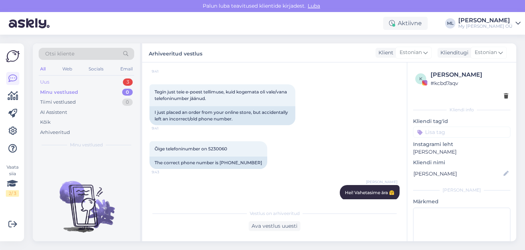
click at [73, 84] on div "Uus 3" at bounding box center [86, 82] width 95 height 10
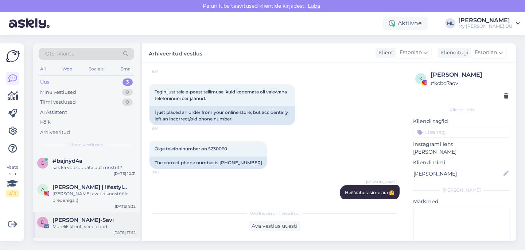
click at [83, 219] on span "[PERSON_NAME]-Savi" at bounding box center [82, 219] width 61 height 7
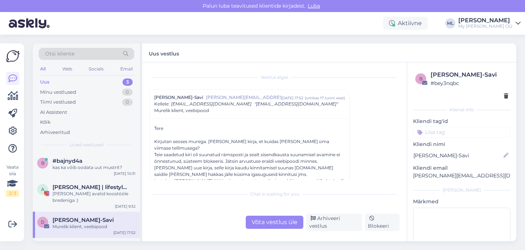
click at [46, 85] on div "Uus" at bounding box center [44, 81] width 9 height 7
click at [71, 190] on div "[PERSON_NAME] avatid koostööle bredeniga :)" at bounding box center [93, 196] width 83 height 13
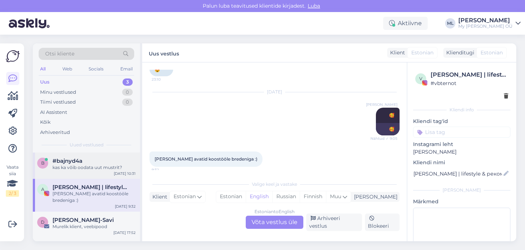
click at [84, 161] on div "#bajnyd4a" at bounding box center [93, 160] width 83 height 7
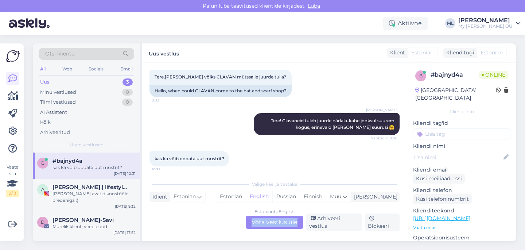
click at [252, 228] on div "Estonian to English Võta vestlus üle" at bounding box center [275, 221] width 58 height 13
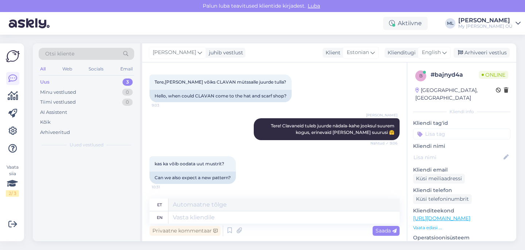
scroll to position [34, 0]
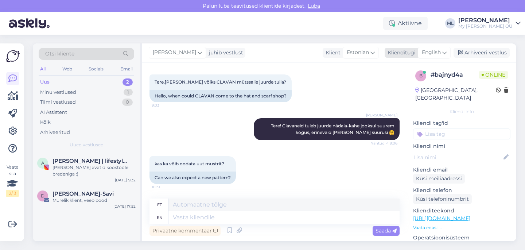
click at [442, 56] on icon at bounding box center [444, 52] width 4 height 8
type input "est"
click at [410, 84] on link "Estonian" at bounding box center [418, 85] width 80 height 12
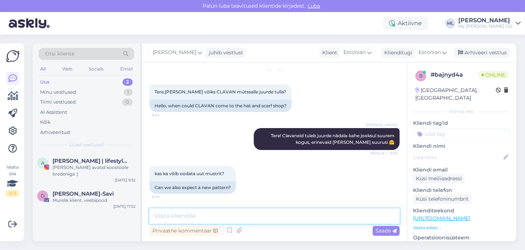
click at [218, 212] on textarea at bounding box center [274, 215] width 250 height 15
type textarea "T"
type textarea "t"
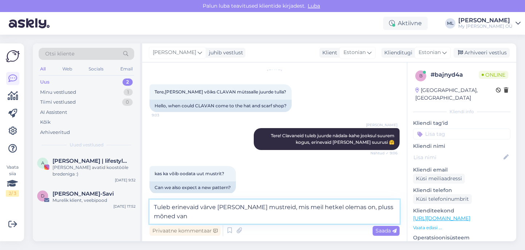
scroll to position [33, 0]
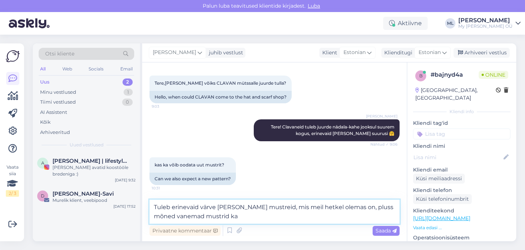
click at [240, 218] on textarea "Tuleb erinevaid värve [PERSON_NAME] mustreid, mis meil hetkel olemas on, pluss …" at bounding box center [274, 211] width 250 height 24
type textarea "Tuleb erinevaid värve [PERSON_NAME] mustreid, mis meil hetkel olemas on, pluss …"
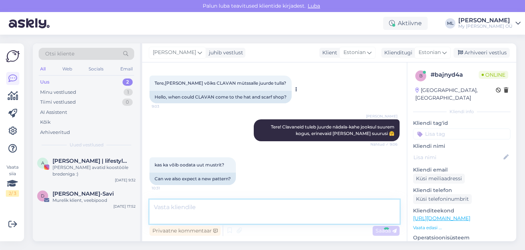
scroll to position [62, 0]
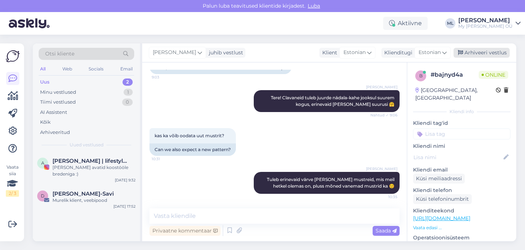
click at [470, 56] on div "Arhiveeri vestlus" at bounding box center [481, 53] width 56 height 10
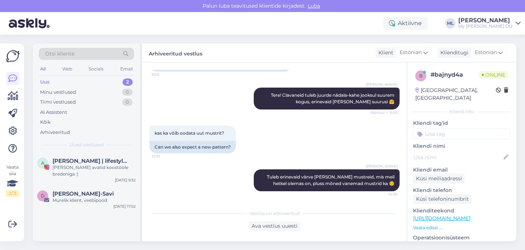
click at [100, 77] on div "Uus 2" at bounding box center [86, 82] width 95 height 10
click at [86, 91] on div "Minu vestlused 0" at bounding box center [86, 92] width 95 height 10
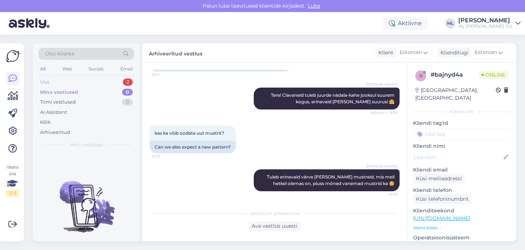
click at [59, 82] on div "Uus 2" at bounding box center [86, 82] width 95 height 10
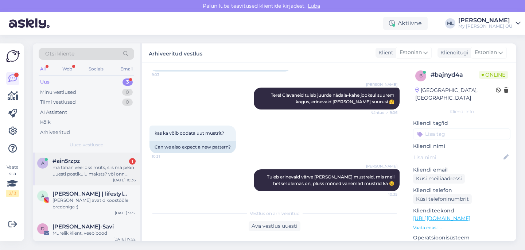
click at [89, 176] on div "ma tahan veel üks müts, siis ma pean uuesti postikulu maksts? või onn võimalik …" at bounding box center [93, 170] width 83 height 13
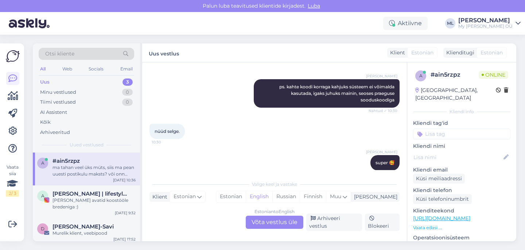
scroll to position [204, 0]
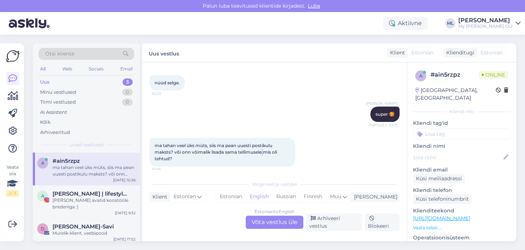
click at [264, 150] on span "ma tahan veel üks müts, siis ma pean uuesti postikulu maksts? või onn võimalik …" at bounding box center [217, 152] width 124 height 19
click at [290, 226] on div "Estonian to English Võta vestlus üle" at bounding box center [275, 221] width 58 height 13
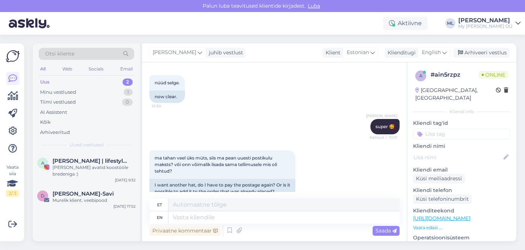
scroll to position [218, 0]
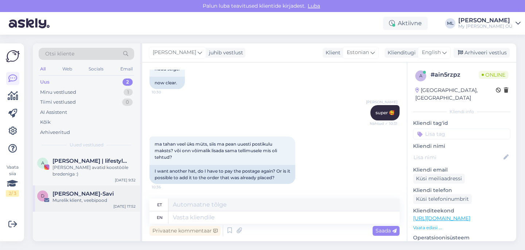
drag, startPoint x: 91, startPoint y: 201, endPoint x: 98, endPoint y: 204, distance: 7.3
click at [90, 201] on div "Murelik klient, veebipood" at bounding box center [93, 200] width 83 height 7
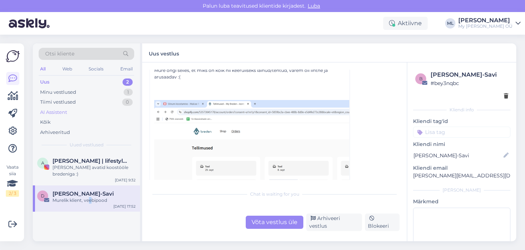
scroll to position [140, 0]
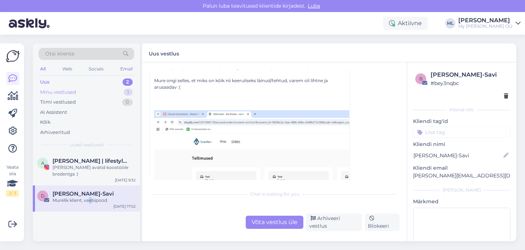
click at [92, 92] on div "Minu vestlused 1" at bounding box center [86, 92] width 95 height 10
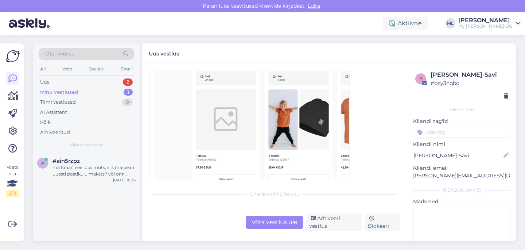
scroll to position [373, 0]
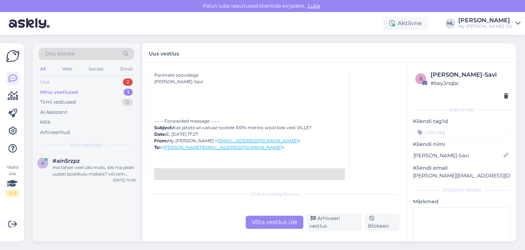
click at [42, 80] on div "Uus" at bounding box center [44, 81] width 9 height 7
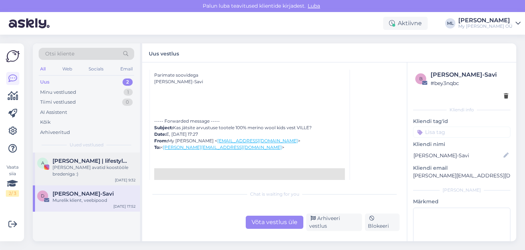
click at [87, 160] on span "[PERSON_NAME] | lifestyle & рекомендации | UGC creator" at bounding box center [90, 160] width 76 height 7
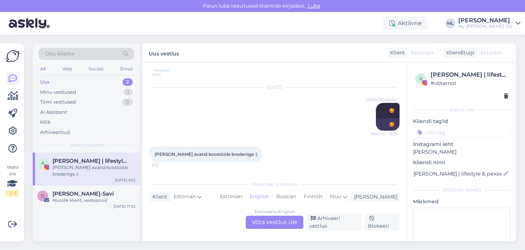
scroll to position [118, 0]
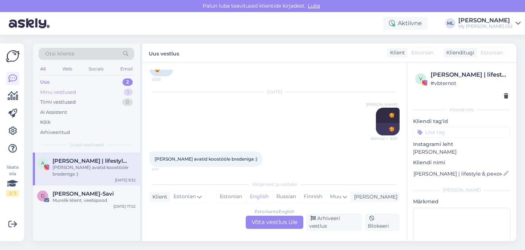
drag, startPoint x: 44, startPoint y: 90, endPoint x: 51, endPoint y: 95, distance: 8.5
click at [44, 90] on div "Minu vestlused" at bounding box center [58, 92] width 36 height 7
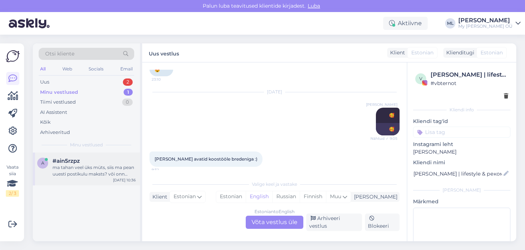
drag, startPoint x: 87, startPoint y: 168, endPoint x: 103, endPoint y: 173, distance: 16.6
click at [87, 168] on div "ma tahan veel üks müts, siis ma pean uuesti postikulu maksts? või onn võimalik …" at bounding box center [93, 170] width 83 height 13
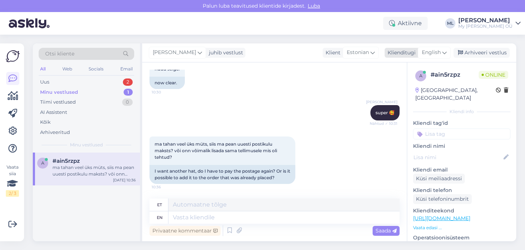
click at [442, 55] on div "English" at bounding box center [434, 53] width 33 height 12
type input "est"
drag, startPoint x: 410, startPoint y: 86, endPoint x: 396, endPoint y: 100, distance: 19.8
click at [410, 86] on link "Estonian" at bounding box center [418, 85] width 80 height 12
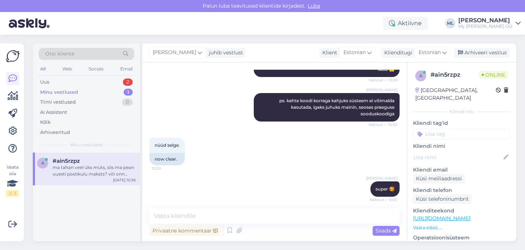
scroll to position [208, 0]
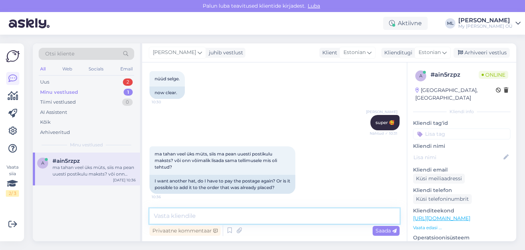
click at [243, 218] on textarea at bounding box center [274, 215] width 250 height 15
type textarea "Kahjuks jah, me ei saa"
click at [41, 84] on div "Uus" at bounding box center [44, 81] width 9 height 7
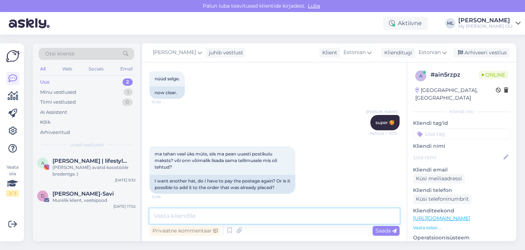
click at [205, 215] on textarea at bounding box center [274, 215] width 250 height 15
type textarea "kahjuks tuleb uus tellimus teha jah"
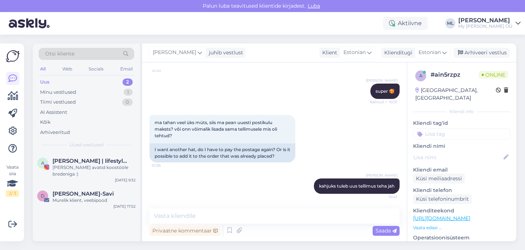
drag, startPoint x: 495, startPoint y: 58, endPoint x: 472, endPoint y: 67, distance: 24.6
click at [495, 58] on div "[PERSON_NAME] juhib vestlust Klient [DEMOGRAPHIC_DATA] Klienditugi Estonian est…" at bounding box center [329, 52] width 374 height 19
click at [482, 53] on div "Arhiveeri vestlus" at bounding box center [481, 53] width 56 height 10
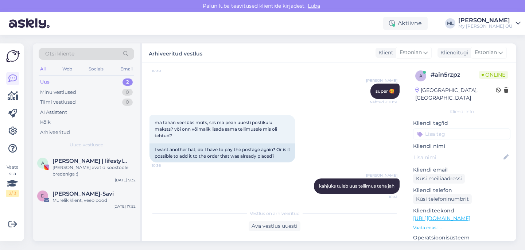
click at [44, 85] on div "Uus" at bounding box center [44, 81] width 9 height 7
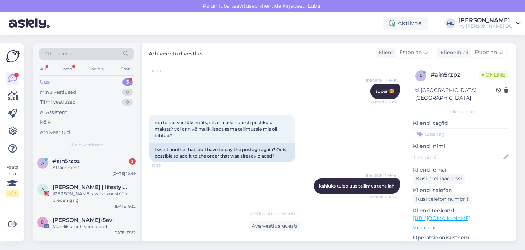
scroll to position [371, 0]
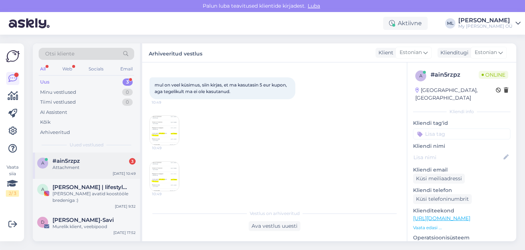
click at [65, 167] on div "Attachment" at bounding box center [93, 167] width 83 height 7
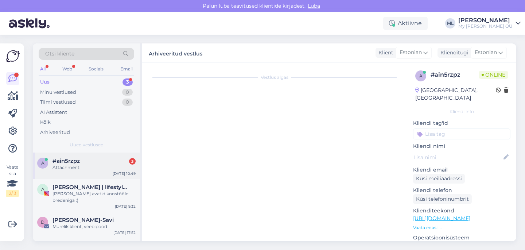
scroll to position [304, 0]
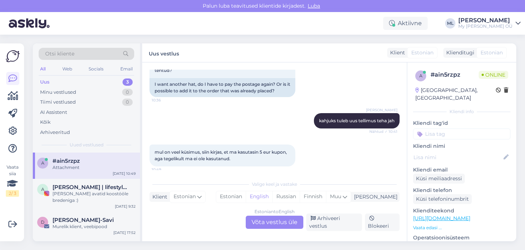
click at [276, 224] on div "Estonian to English Võta vestlus üle" at bounding box center [275, 221] width 58 height 13
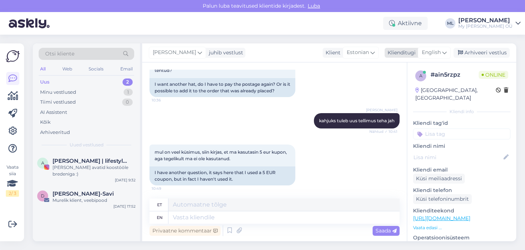
click at [431, 48] on div "English" at bounding box center [434, 53] width 33 height 12
click at [394, 86] on link "Estonian" at bounding box center [418, 85] width 80 height 12
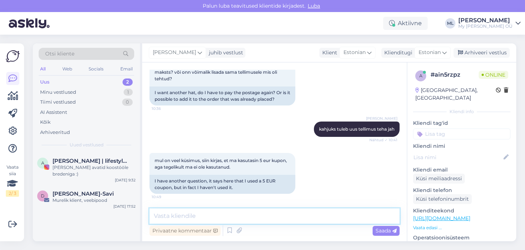
click at [194, 214] on textarea at bounding box center [274, 215] width 250 height 15
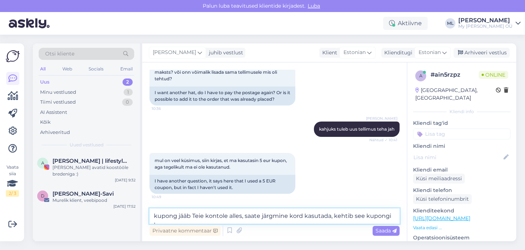
scroll to position [304, 0]
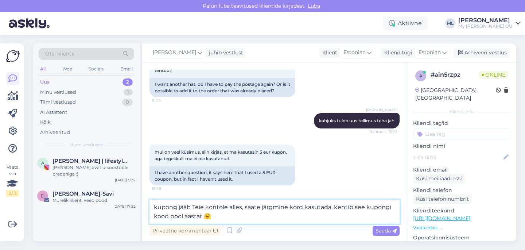
drag, startPoint x: 158, startPoint y: 206, endPoint x: 161, endPoint y: 211, distance: 6.1
click at [158, 206] on textarea "kupong jääb Teie kontole alles, saate järgmine kord kasutada, kehtib see kupong…" at bounding box center [274, 211] width 250 height 24
type textarea "Kupong jääb Teie kontole alles, saate järgmine kord kasutada, kehtib see kupong…"
click at [390, 233] on span "Saada" at bounding box center [385, 230] width 21 height 7
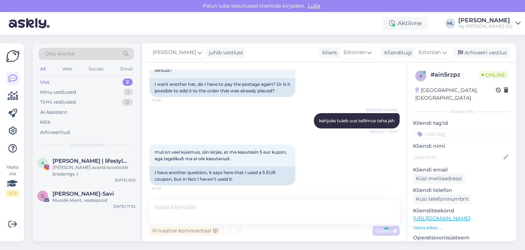
scroll to position [334, 0]
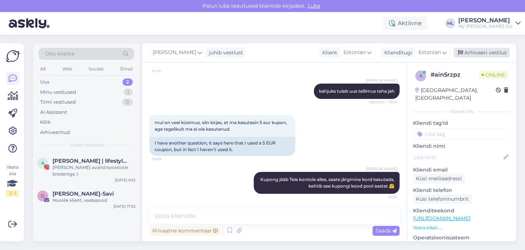
click at [468, 52] on div "Arhiveeri vestlus" at bounding box center [481, 53] width 56 height 10
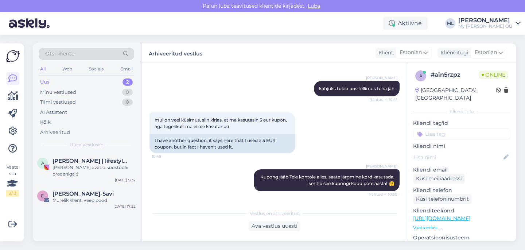
click at [86, 75] on div "All Web Socials Email" at bounding box center [86, 69] width 95 height 11
click at [87, 81] on div "Uus 2" at bounding box center [86, 82] width 95 height 10
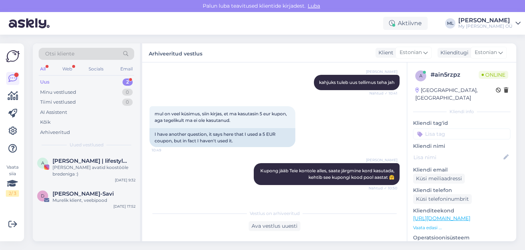
scroll to position [368, 0]
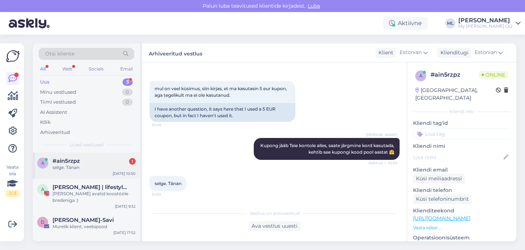
click at [73, 165] on div "selge. Tänan" at bounding box center [93, 167] width 83 height 7
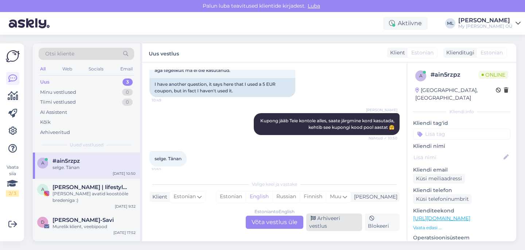
drag, startPoint x: 338, startPoint y: 225, endPoint x: 343, endPoint y: 222, distance: 5.9
click at [338, 225] on div "Arhiveeri vestlus" at bounding box center [334, 221] width 56 height 17
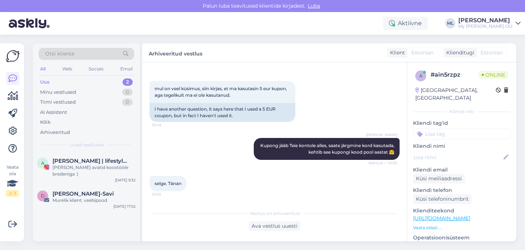
click at [65, 78] on div "Uus 2" at bounding box center [86, 82] width 95 height 10
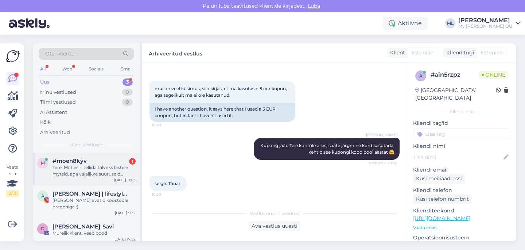
click at [74, 162] on span "#moeh8kyv" at bounding box center [69, 160] width 34 height 7
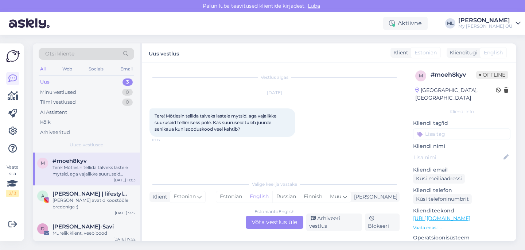
click at [284, 223] on div "Estonian to English Võta vestlus üle" at bounding box center [275, 221] width 58 height 13
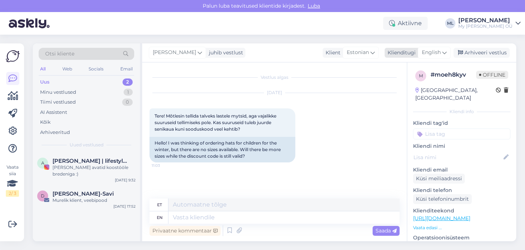
click at [440, 54] on span "English" at bounding box center [431, 52] width 19 height 8
click at [409, 85] on link "Estonian" at bounding box center [418, 85] width 80 height 12
click at [208, 216] on textarea at bounding box center [274, 215] width 250 height 15
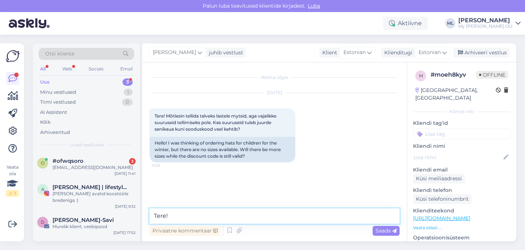
click at [194, 217] on textarea "Tere!" at bounding box center [274, 215] width 250 height 15
type textarea "Tere! Paksema meriinoga mütssalle tuleb juurde järgmisel nädalal"
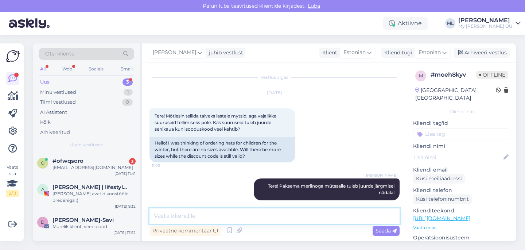
scroll to position [7, 0]
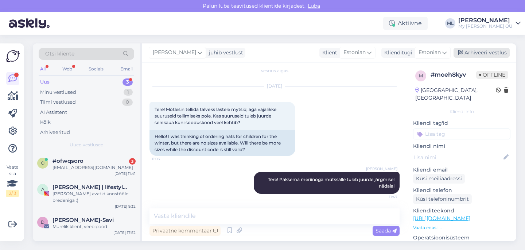
click at [472, 54] on div "Arhiveeri vestlus" at bounding box center [481, 53] width 56 height 10
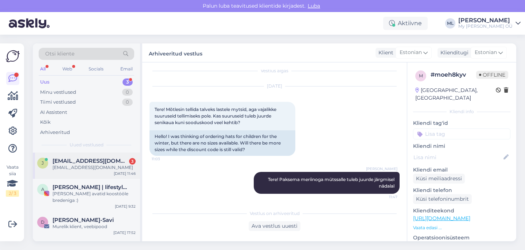
click at [85, 172] on div "[PERSON_NAME] [PERSON_NAME][EMAIL_ADDRESS][DOMAIN_NAME] 3 [DOMAIN_NAME][EMAIL_A…" at bounding box center [86, 165] width 107 height 26
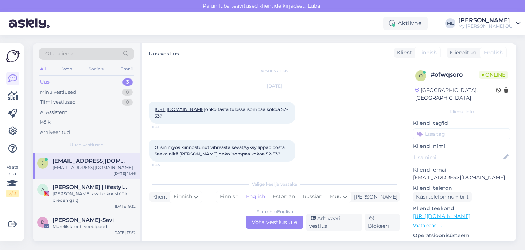
scroll to position [40, 0]
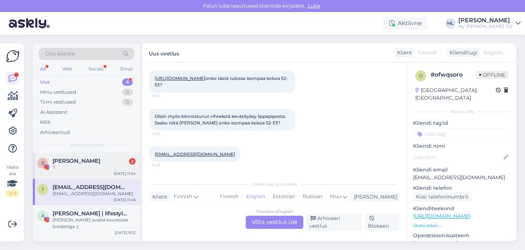
click at [68, 168] on div "?" at bounding box center [93, 167] width 83 height 7
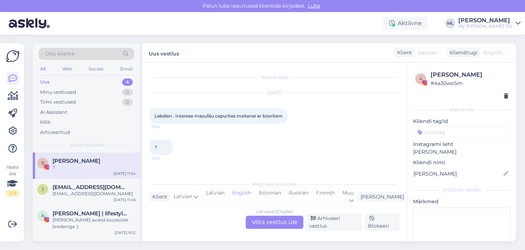
click at [265, 223] on div "Latvian to English Võta vestlus üle" at bounding box center [275, 221] width 58 height 13
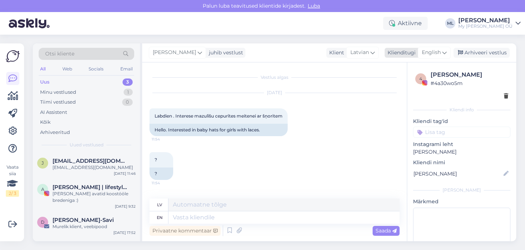
click at [438, 54] on span "English" at bounding box center [431, 52] width 19 height 8
click at [407, 82] on link "Estonian" at bounding box center [418, 85] width 80 height 12
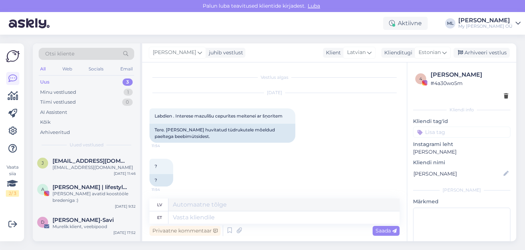
scroll to position [3, 0]
